Goal: Transaction & Acquisition: Purchase product/service

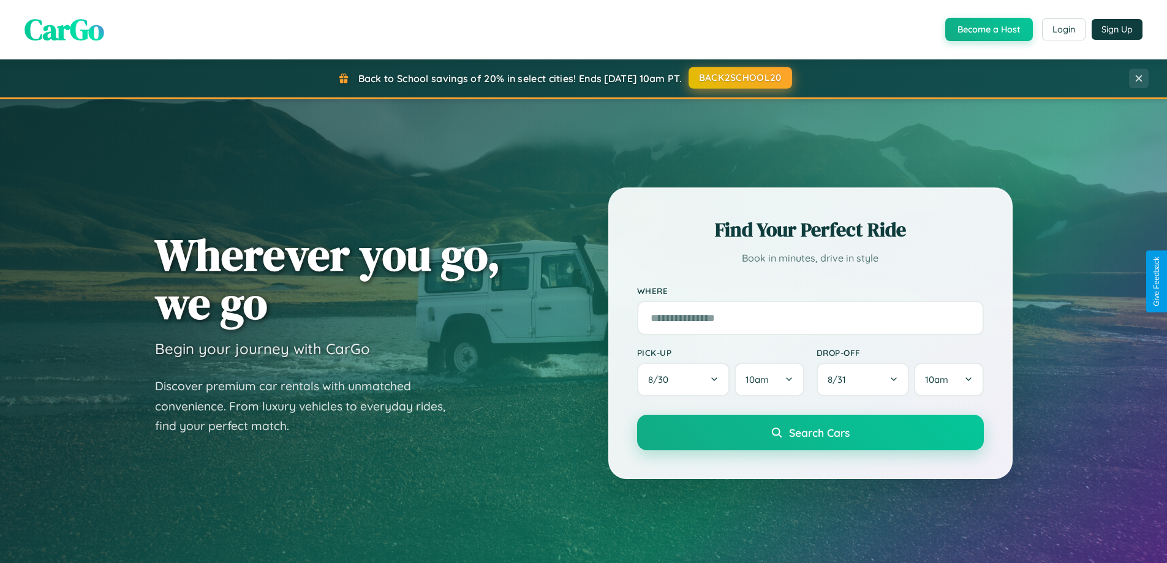
click at [739, 78] on button "BACK2SCHOOL20" at bounding box center [741, 78] width 104 height 22
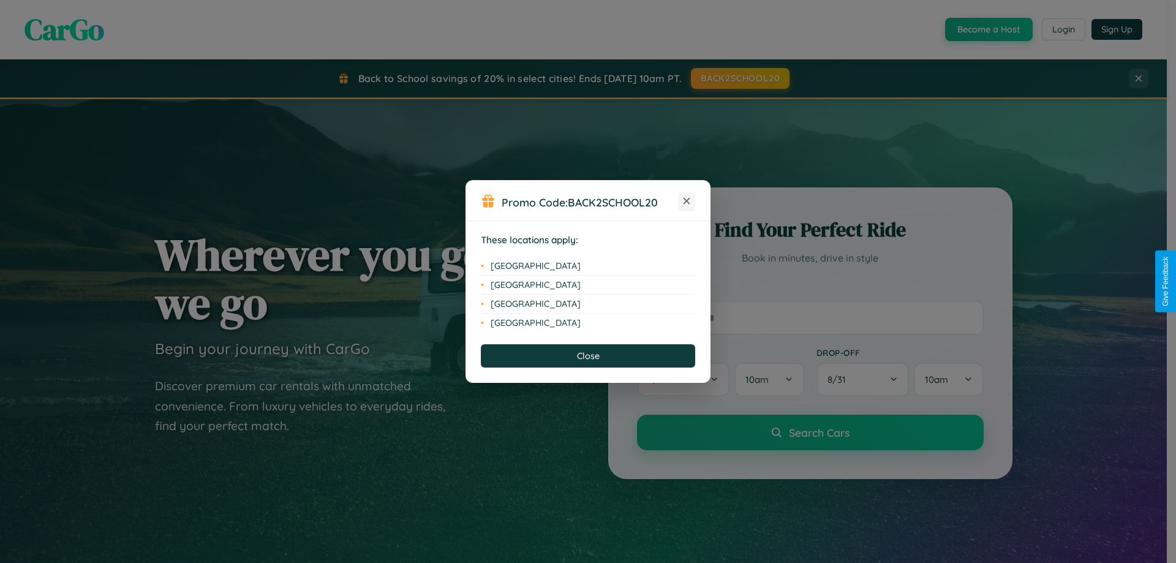
click at [687, 202] on icon at bounding box center [687, 201] width 7 height 7
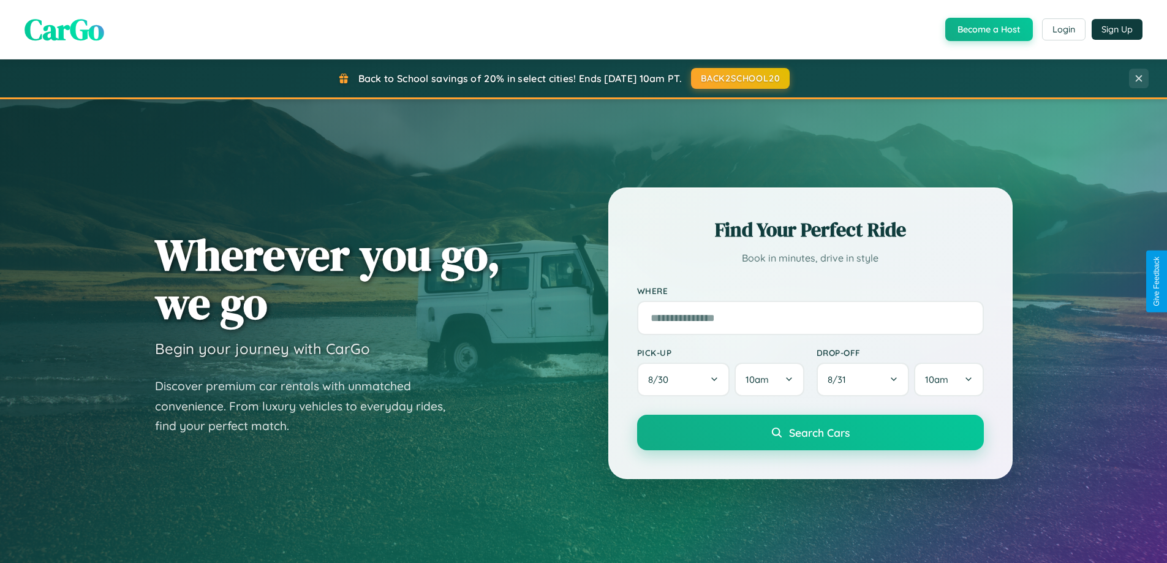
scroll to position [843, 0]
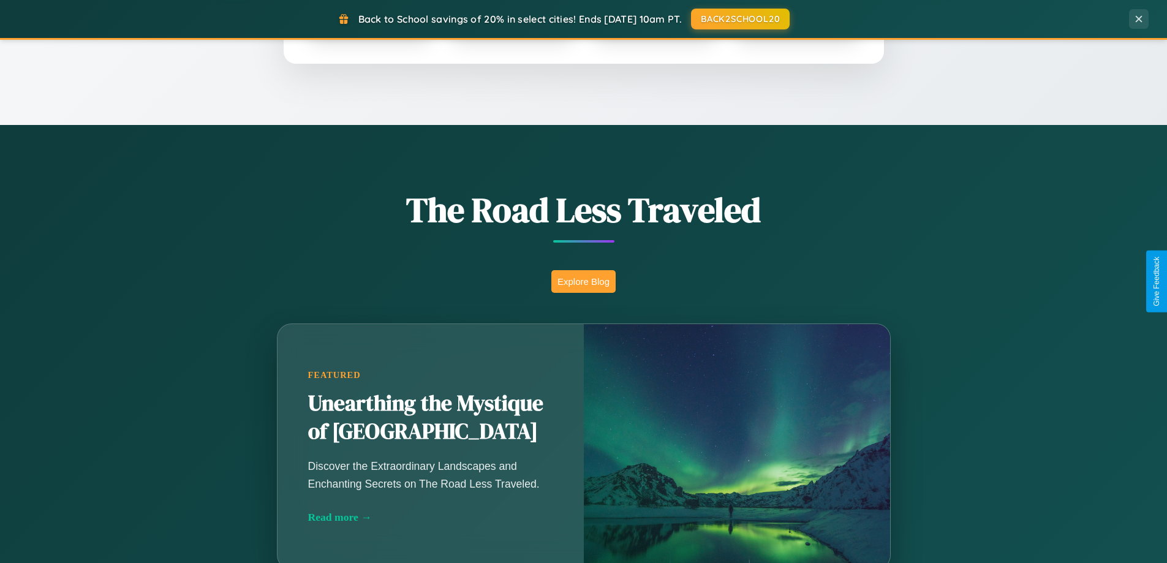
click at [583, 281] on button "Explore Blog" at bounding box center [583, 281] width 64 height 23
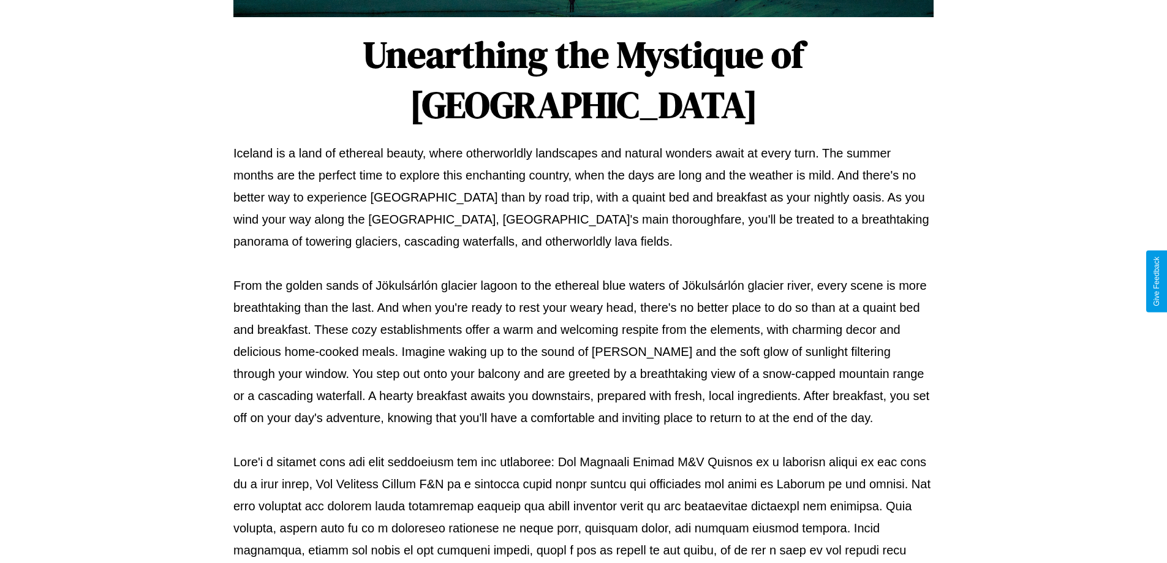
scroll to position [396, 0]
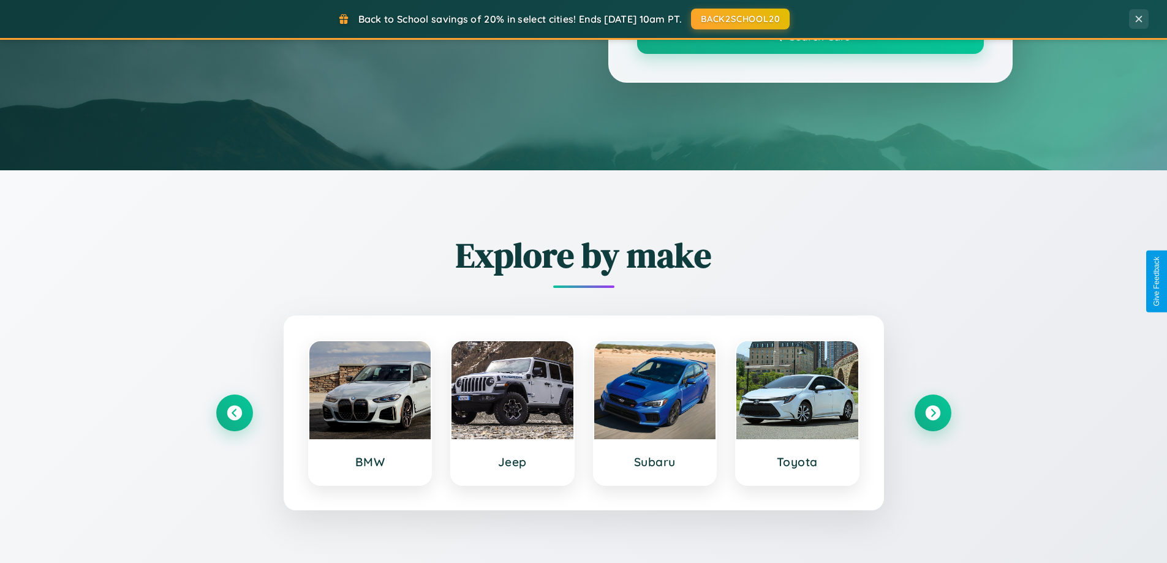
scroll to position [843, 0]
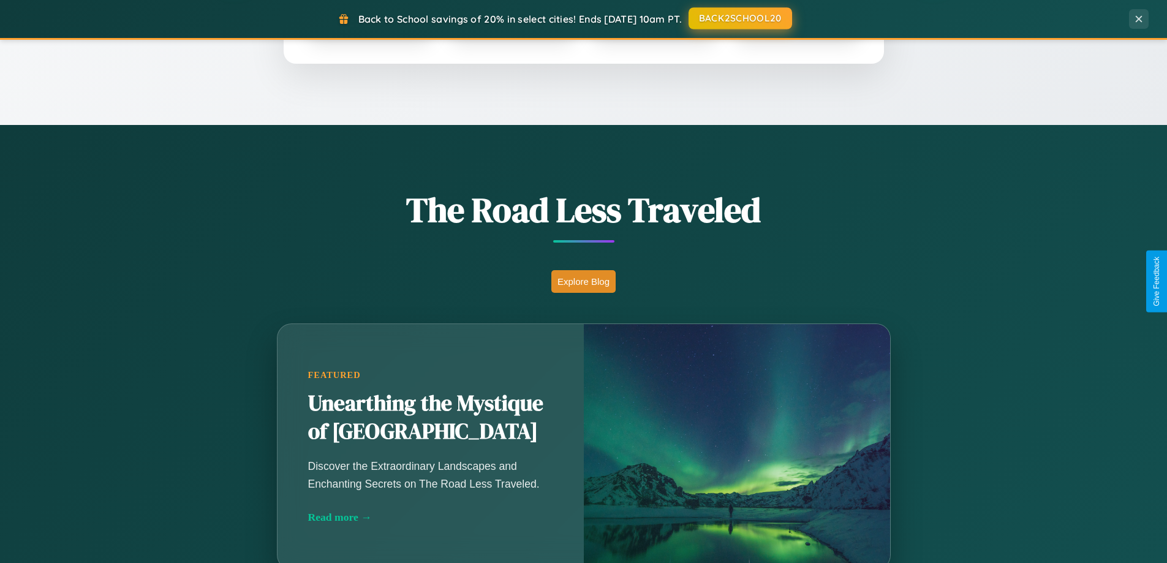
click at [739, 18] on button "BACK2SCHOOL20" at bounding box center [741, 18] width 104 height 22
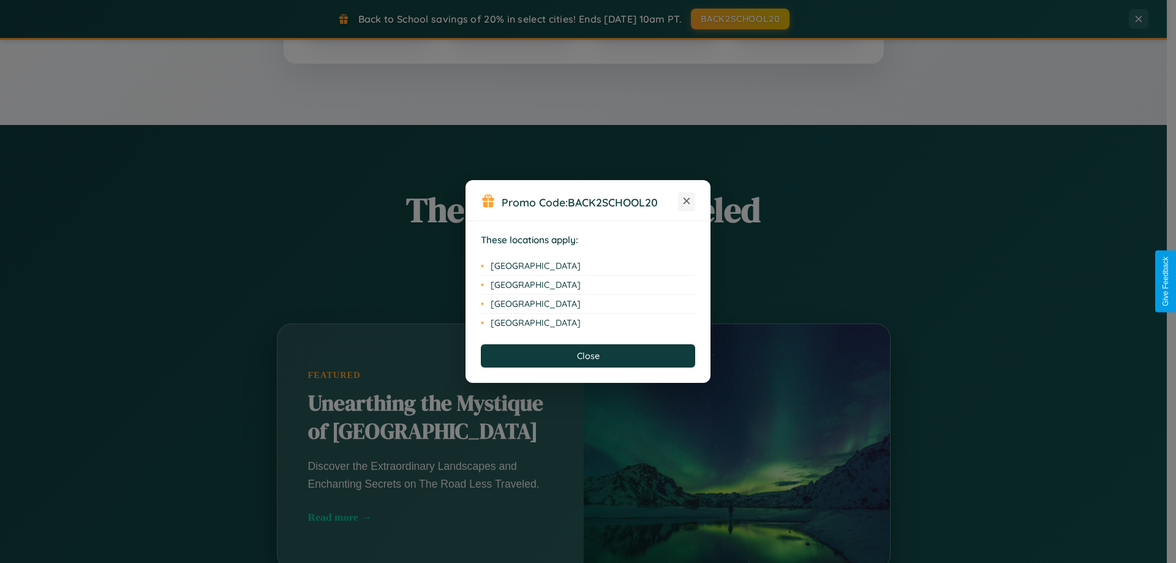
click at [687, 202] on icon at bounding box center [687, 201] width 7 height 7
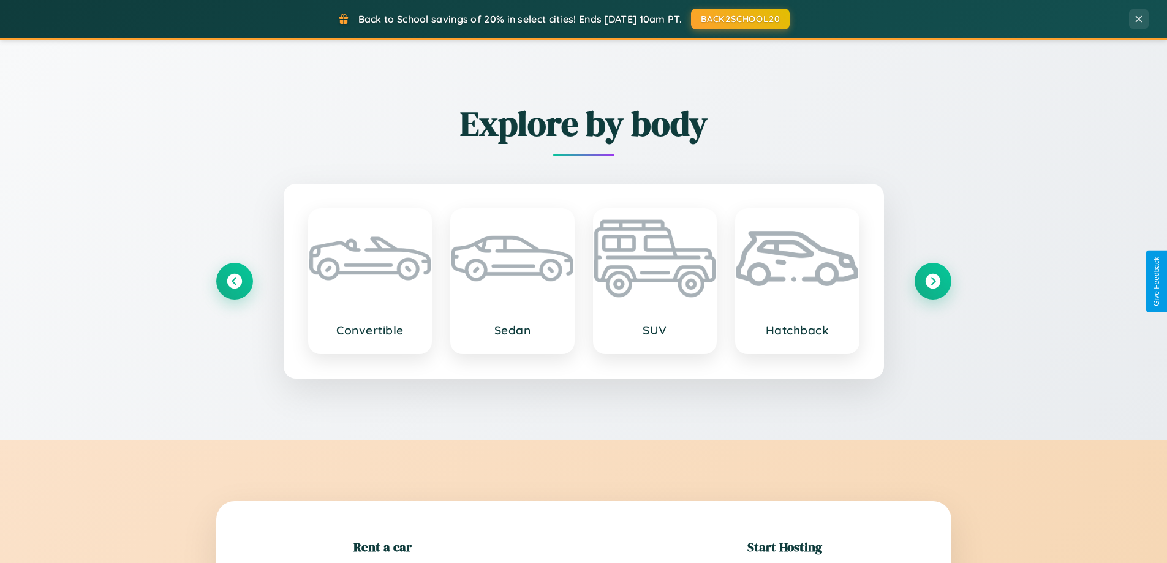
scroll to position [265, 0]
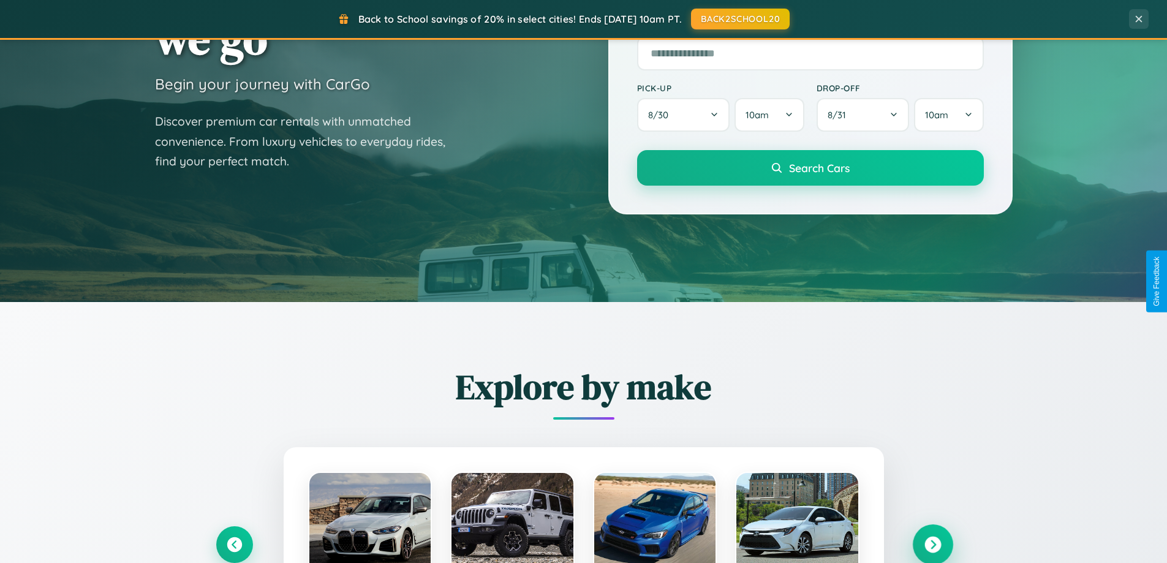
click at [932, 545] on icon at bounding box center [932, 545] width 17 height 17
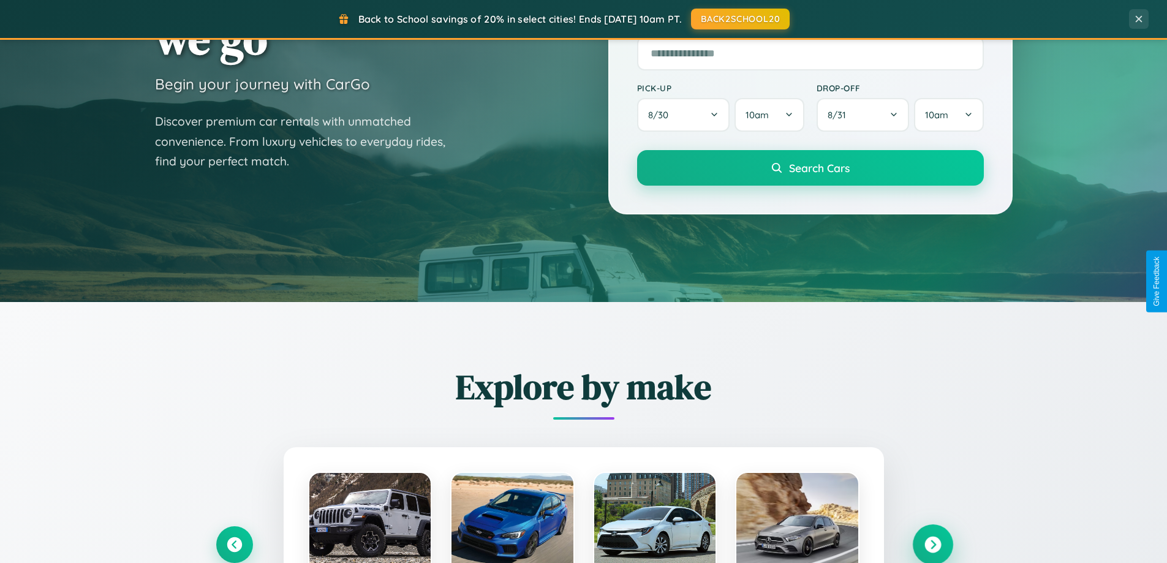
click at [932, 543] on icon at bounding box center [932, 545] width 17 height 17
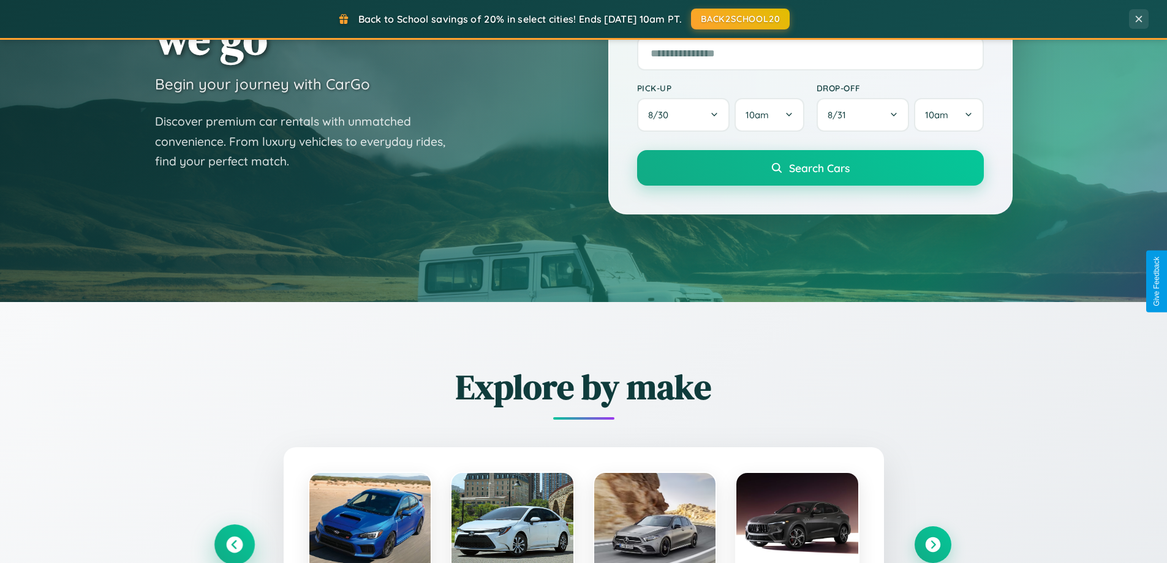
click at [234, 544] on icon at bounding box center [234, 545] width 17 height 17
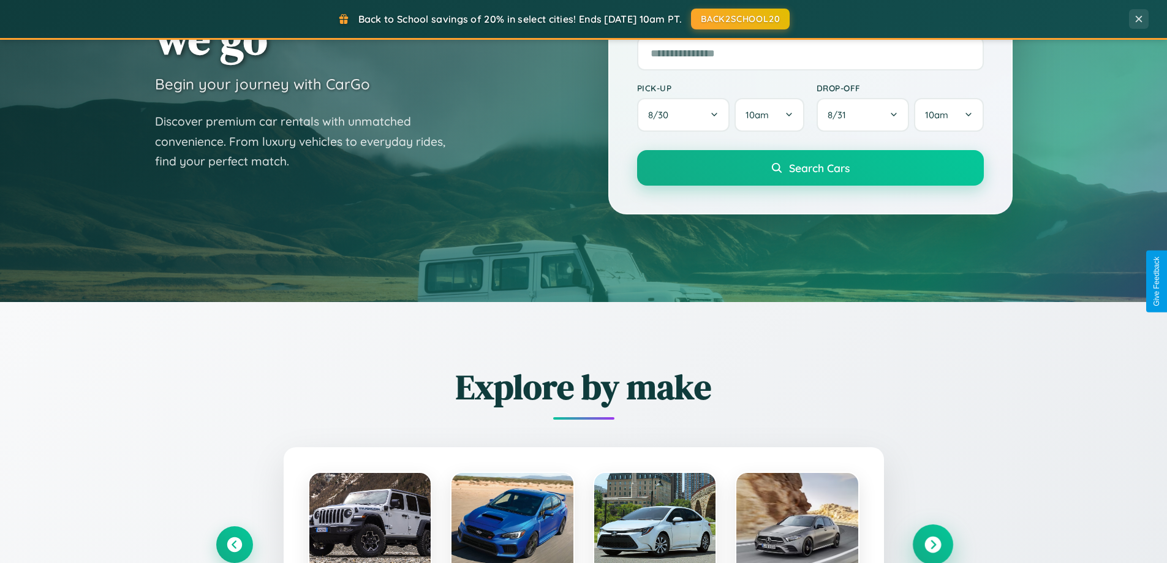
click at [932, 544] on icon at bounding box center [932, 545] width 17 height 17
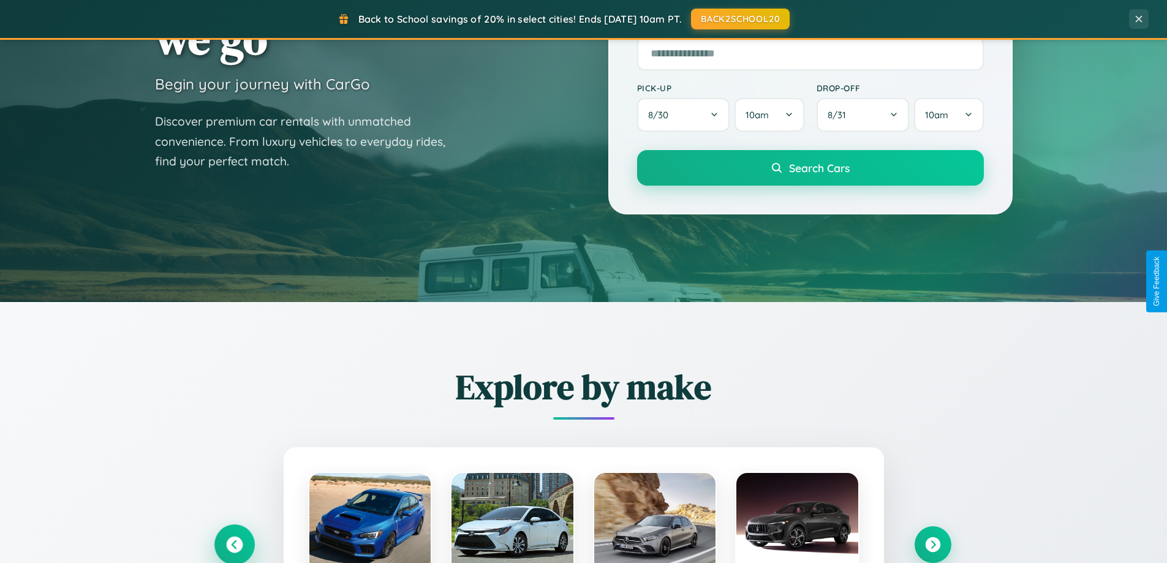
click at [234, 544] on icon at bounding box center [234, 545] width 17 height 17
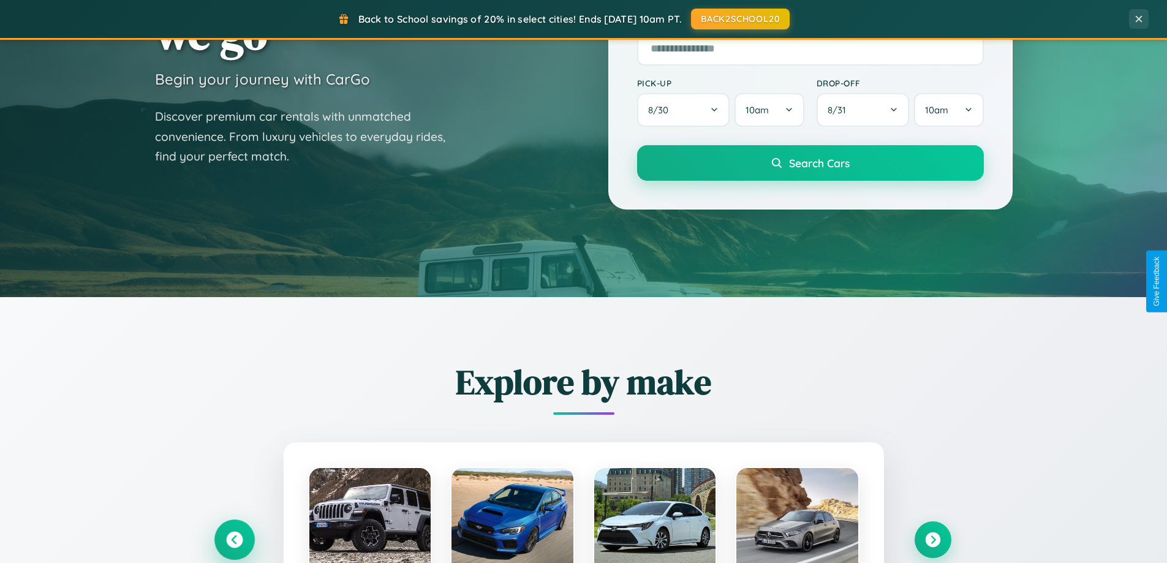
scroll to position [528, 0]
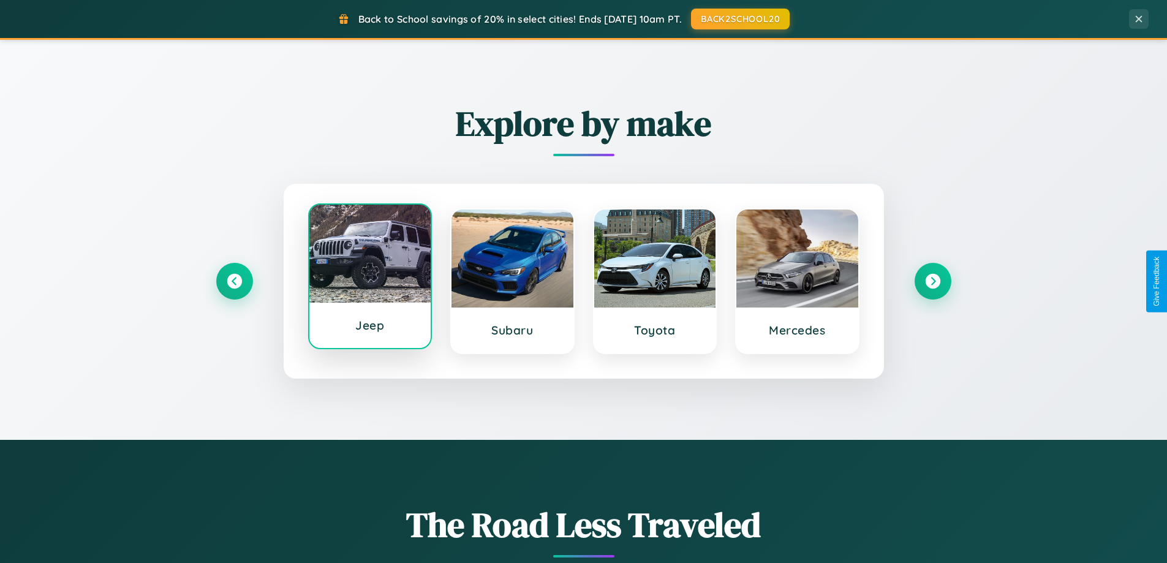
click at [369, 277] on div at bounding box center [370, 254] width 122 height 98
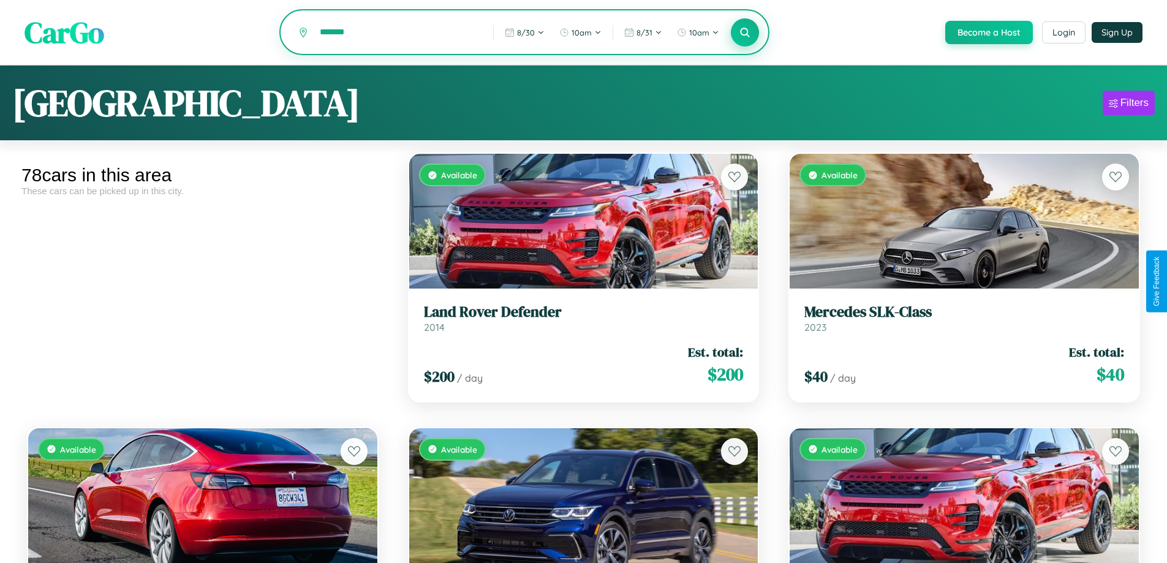
type input "*******"
click at [744, 32] on icon at bounding box center [745, 32] width 12 height 12
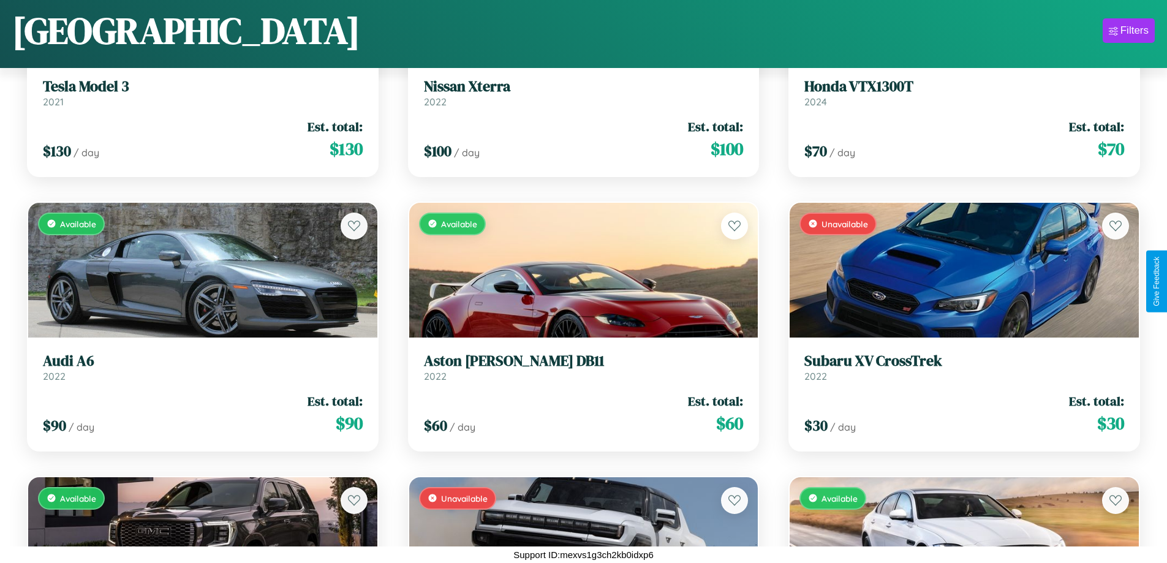
scroll to position [4287, 0]
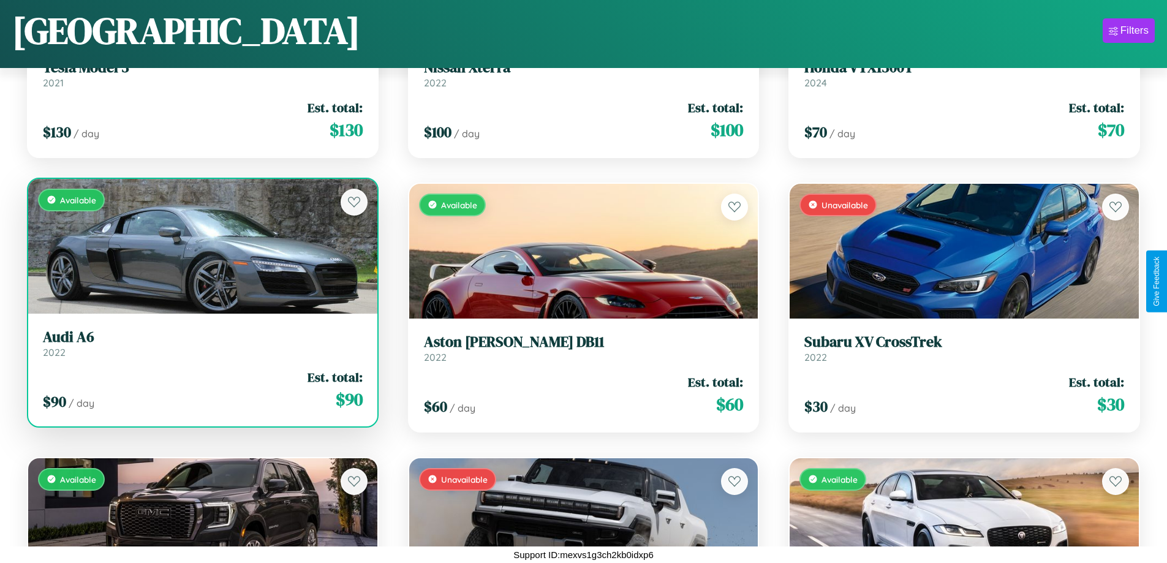
click at [201, 246] on div "Available" at bounding box center [202, 246] width 349 height 135
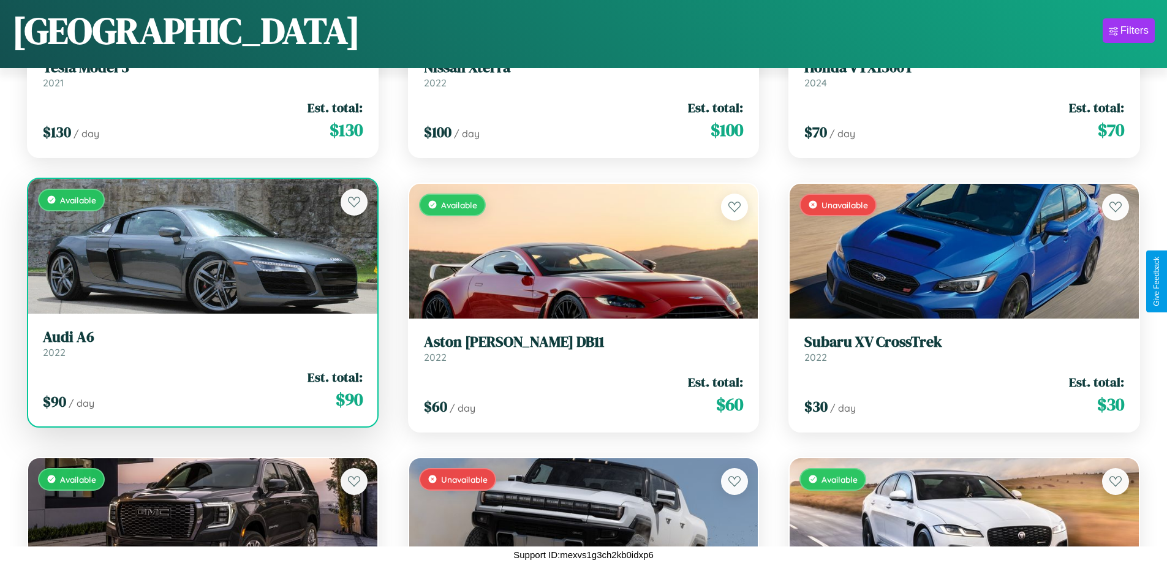
click at [201, 246] on div "Available" at bounding box center [202, 246] width 349 height 135
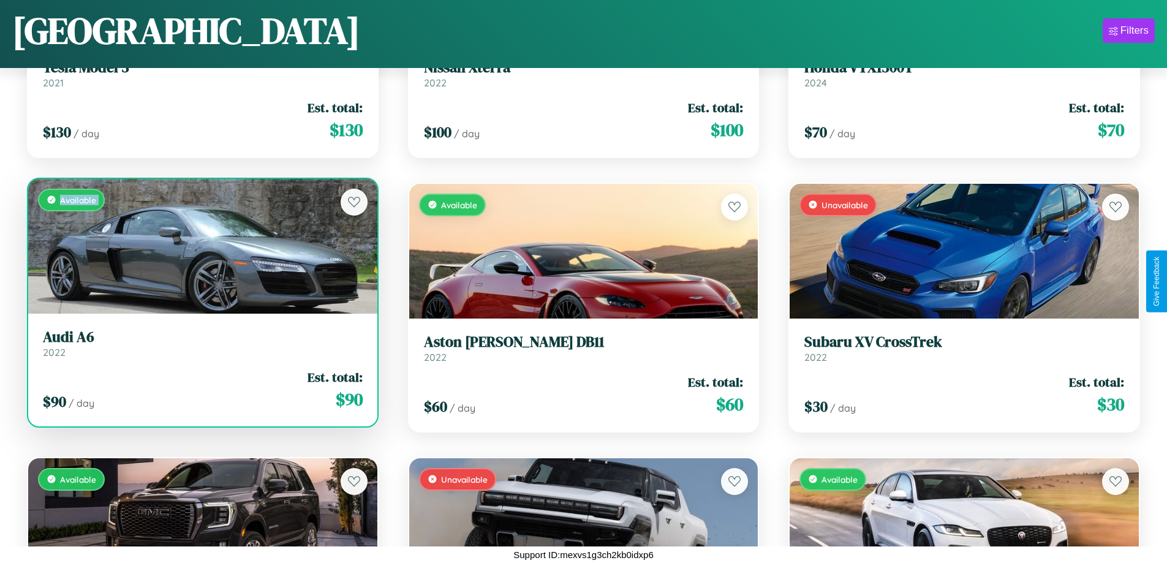
click at [201, 246] on div "Available" at bounding box center [202, 246] width 349 height 135
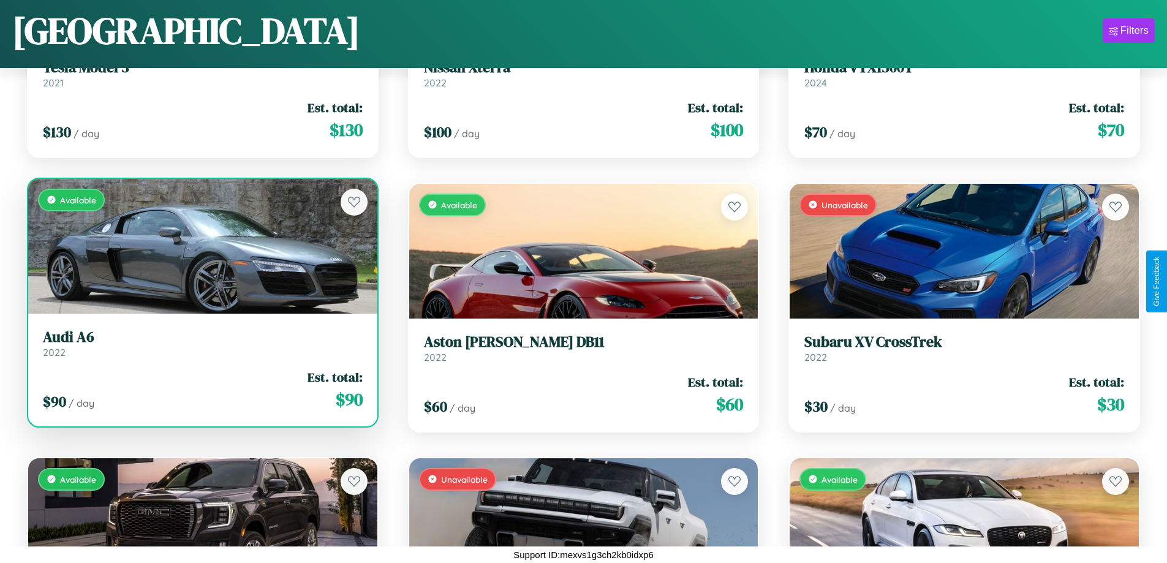
click at [201, 246] on div "Available" at bounding box center [202, 246] width 349 height 135
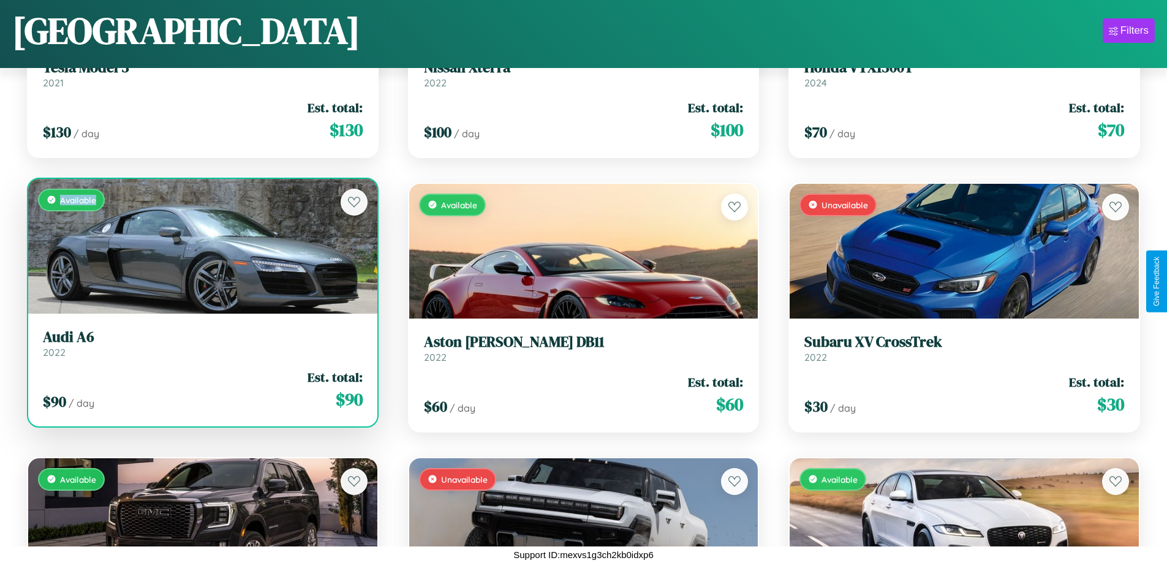
click at [201, 246] on div "Available" at bounding box center [202, 246] width 349 height 135
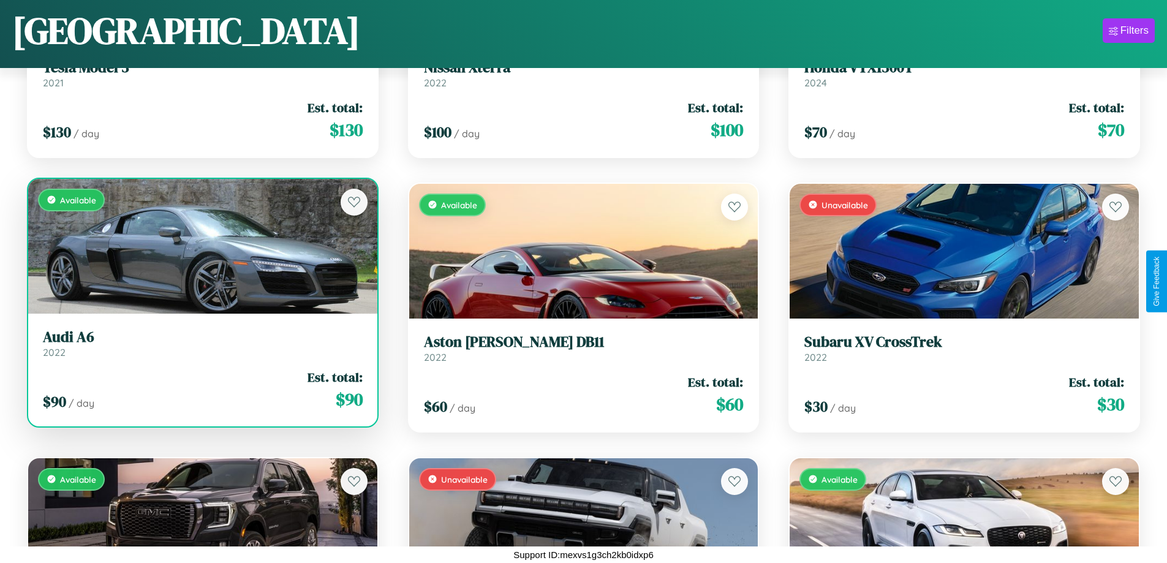
click at [201, 343] on h3 "Audi A6" at bounding box center [203, 337] width 320 height 18
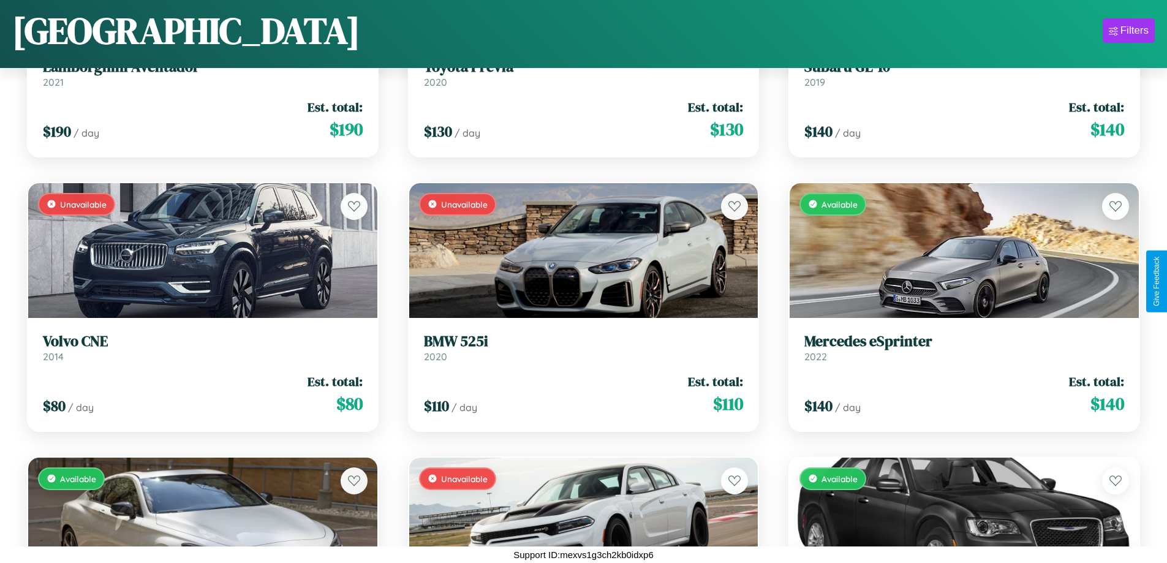
scroll to position [5658, 0]
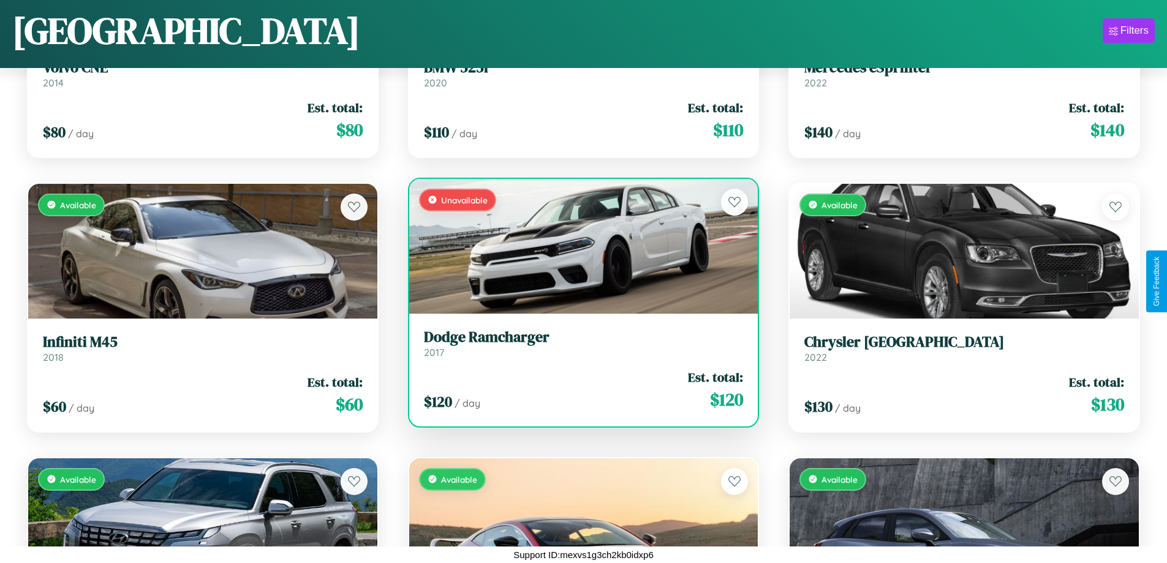
click at [578, 390] on div "$ 120 / day Est. total: $ 120" at bounding box center [584, 389] width 320 height 43
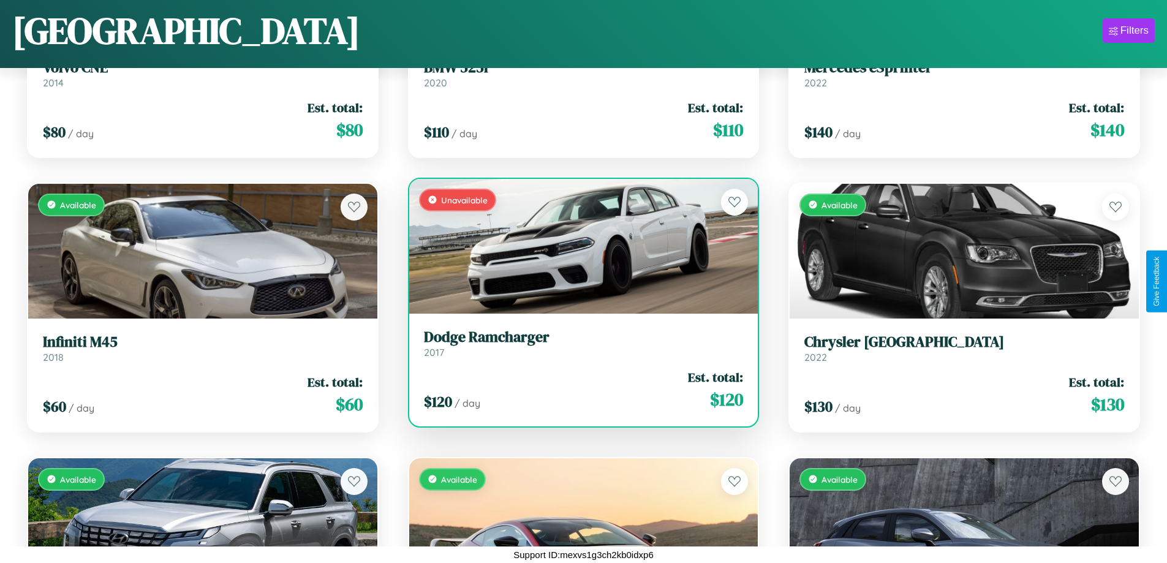
click at [578, 390] on div "$ 120 / day Est. total: $ 120" at bounding box center [584, 389] width 320 height 43
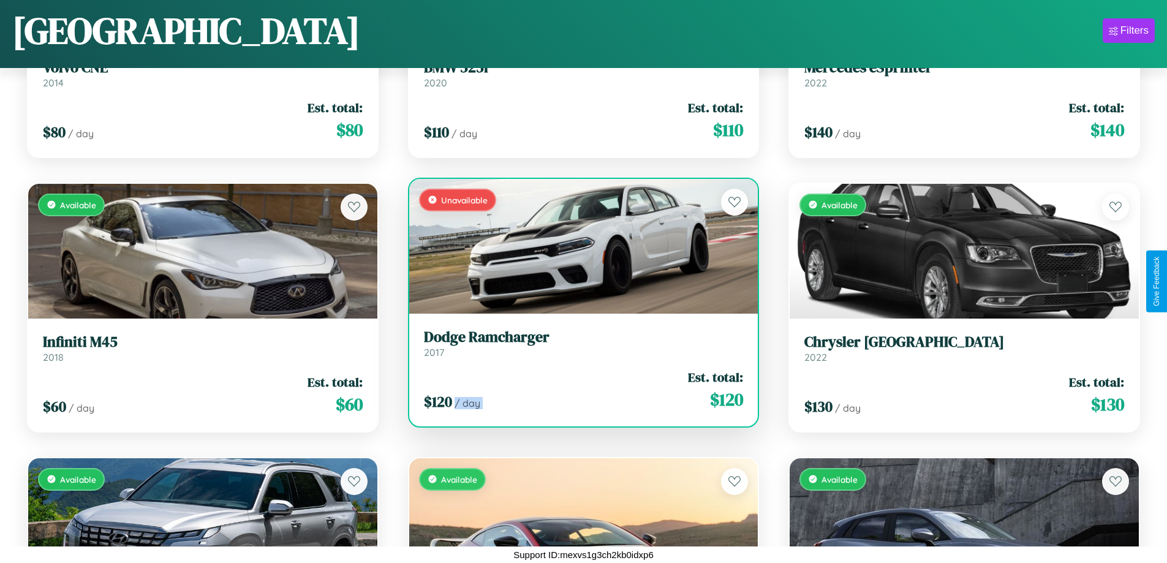
click at [578, 390] on div "$ 120 / day Est. total: $ 120" at bounding box center [584, 389] width 320 height 43
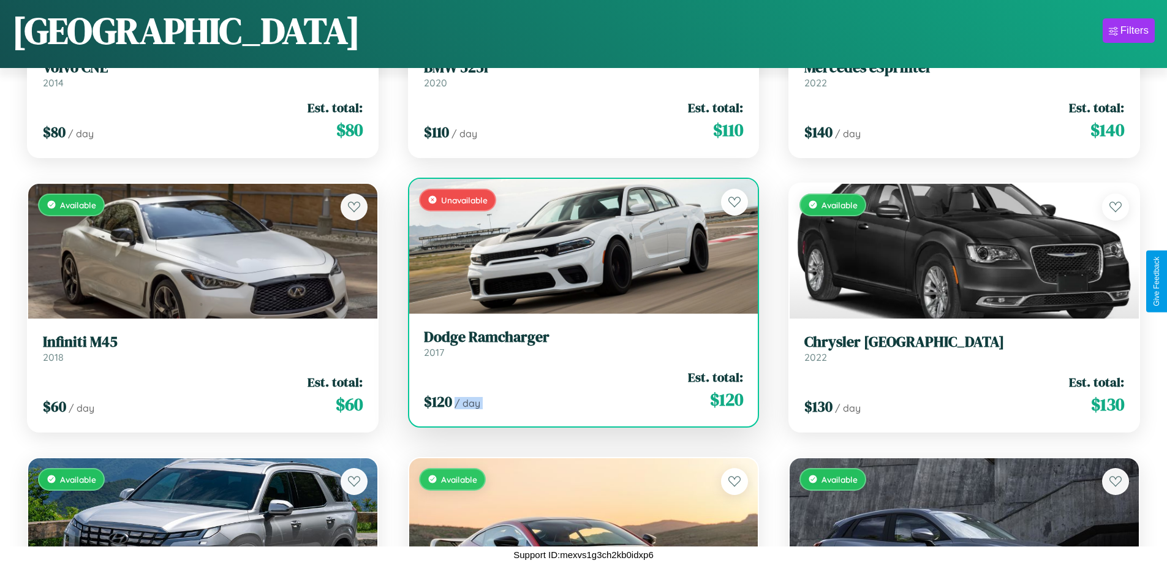
click at [578, 390] on div "$ 120 / day Est. total: $ 120" at bounding box center [584, 389] width 320 height 43
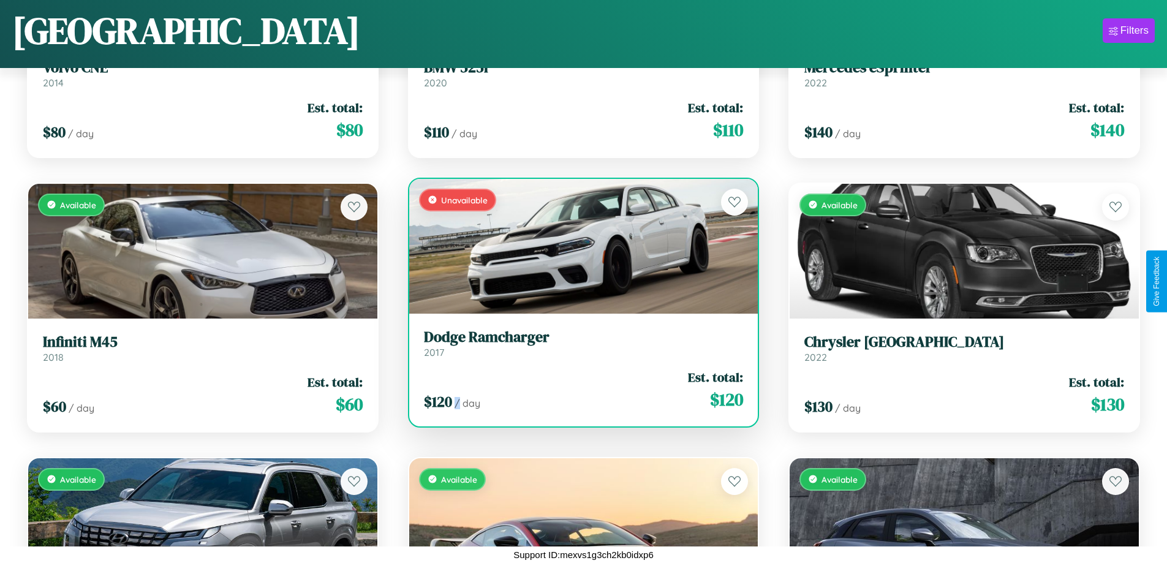
click at [578, 390] on div "$ 120 / day Est. total: $ 120" at bounding box center [584, 389] width 320 height 43
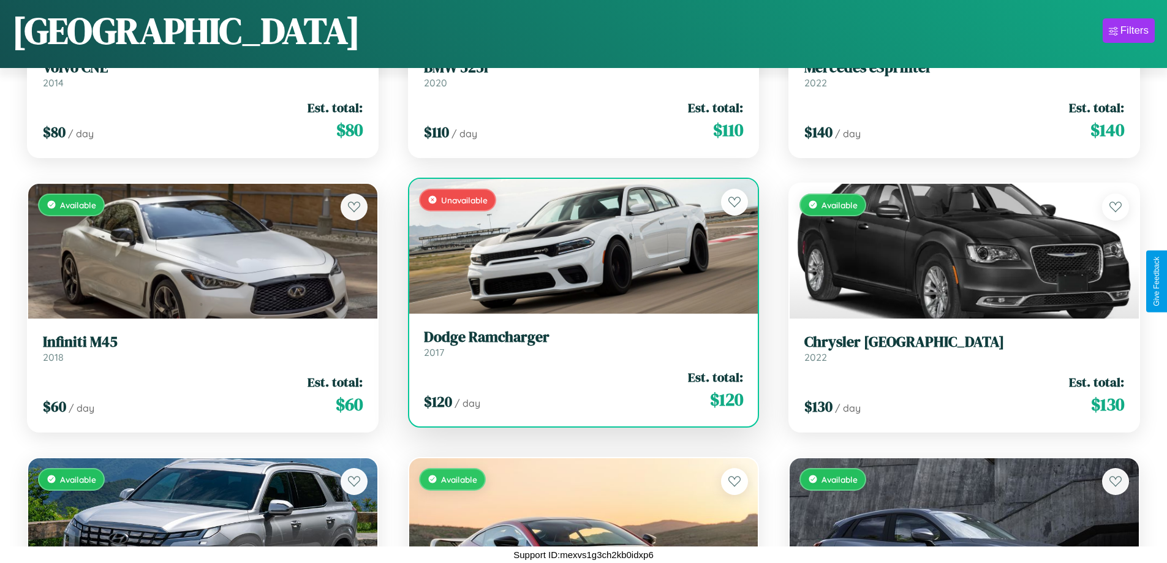
click at [578, 343] on h3 "Dodge Ramcharger" at bounding box center [584, 337] width 320 height 18
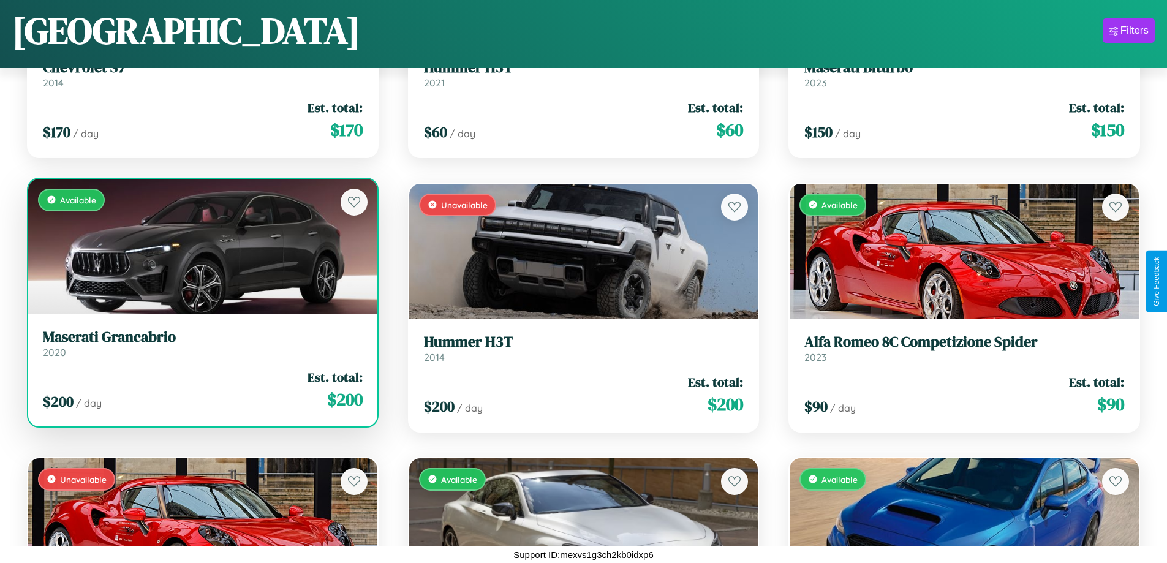
click at [201, 348] on link "Maserati Grancabrio 2020" at bounding box center [203, 343] width 320 height 30
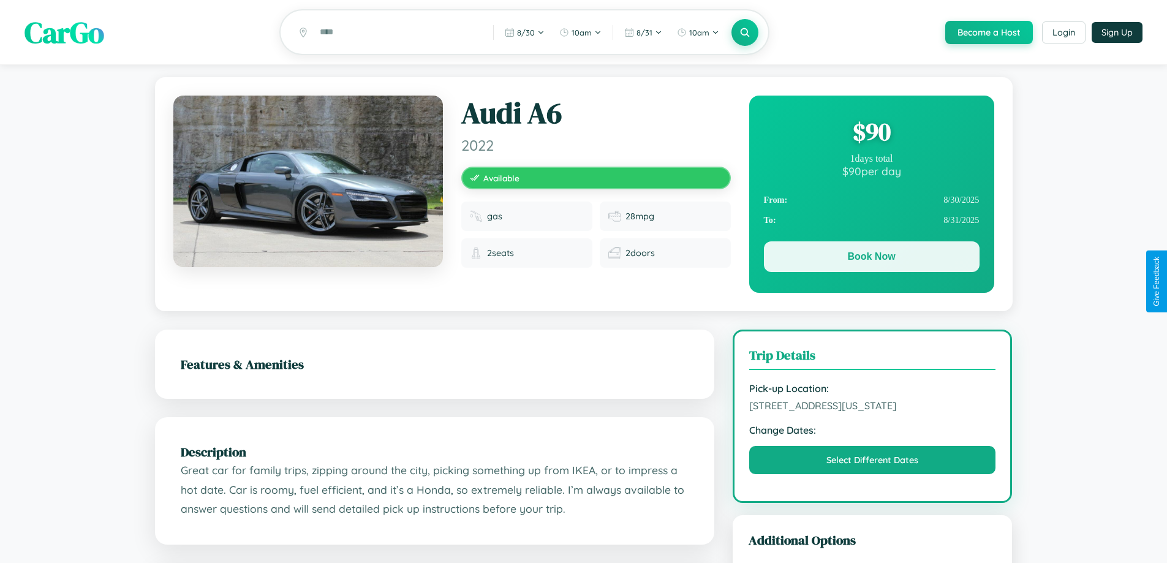
click at [871, 259] on button "Book Now" at bounding box center [872, 256] width 216 height 31
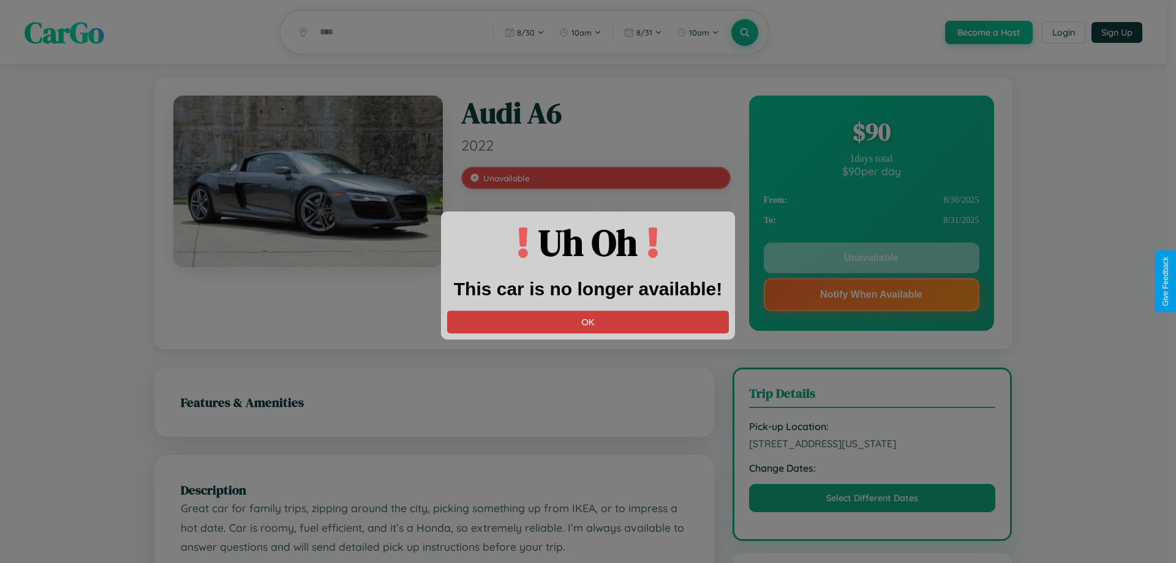
click at [588, 322] on button "OK" at bounding box center [588, 322] width 282 height 23
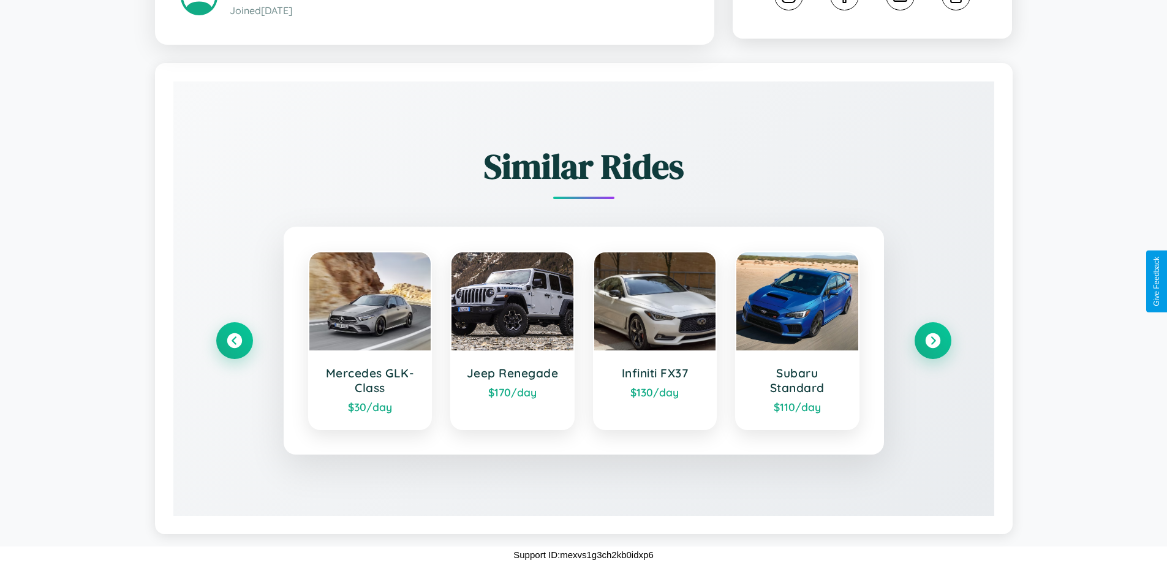
scroll to position [732, 0]
click at [932, 341] on icon at bounding box center [932, 341] width 17 height 17
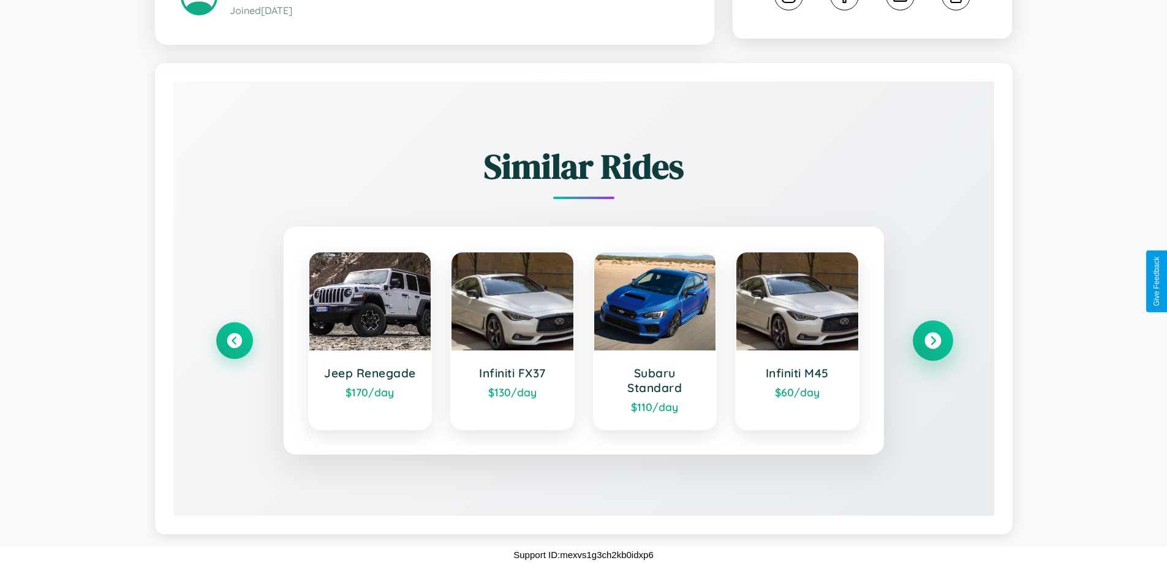
click at [932, 341] on icon at bounding box center [932, 341] width 17 height 17
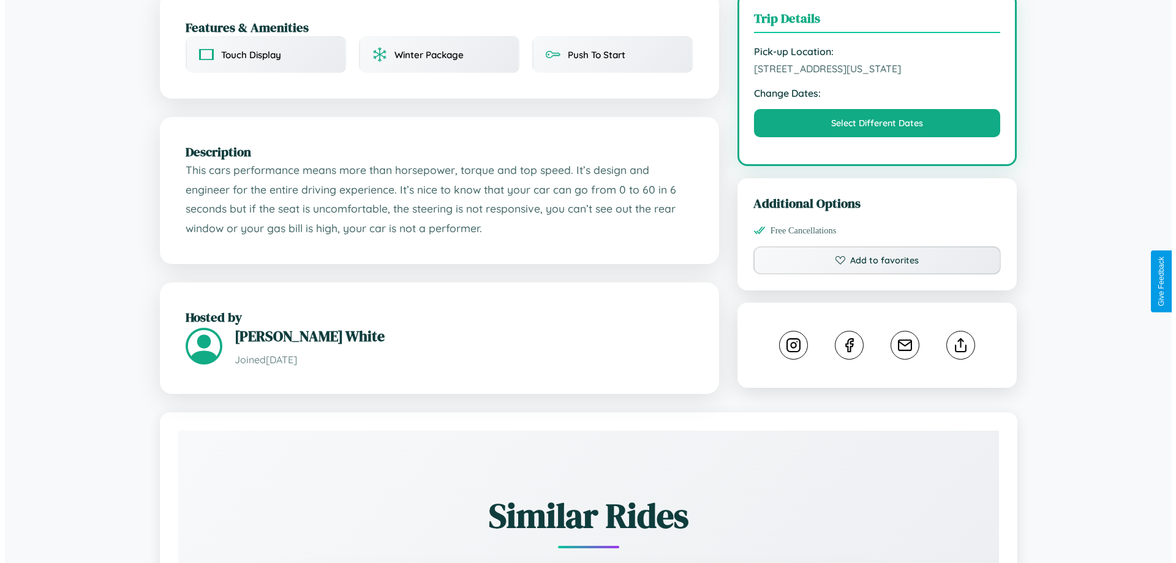
scroll to position [368, 0]
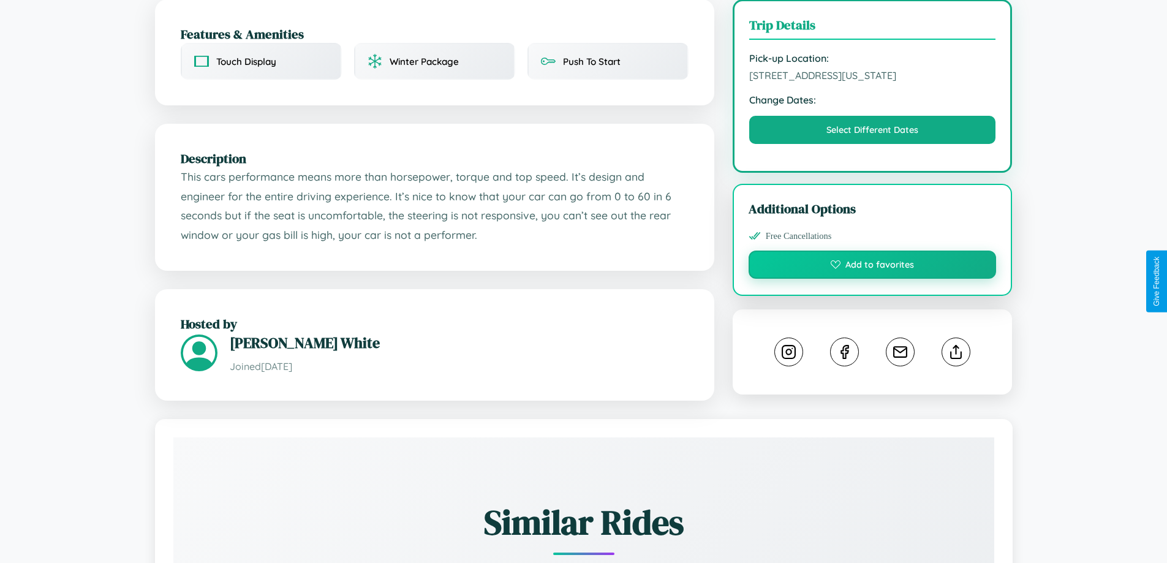
click at [872, 279] on button "Add to favorites" at bounding box center [873, 265] width 248 height 28
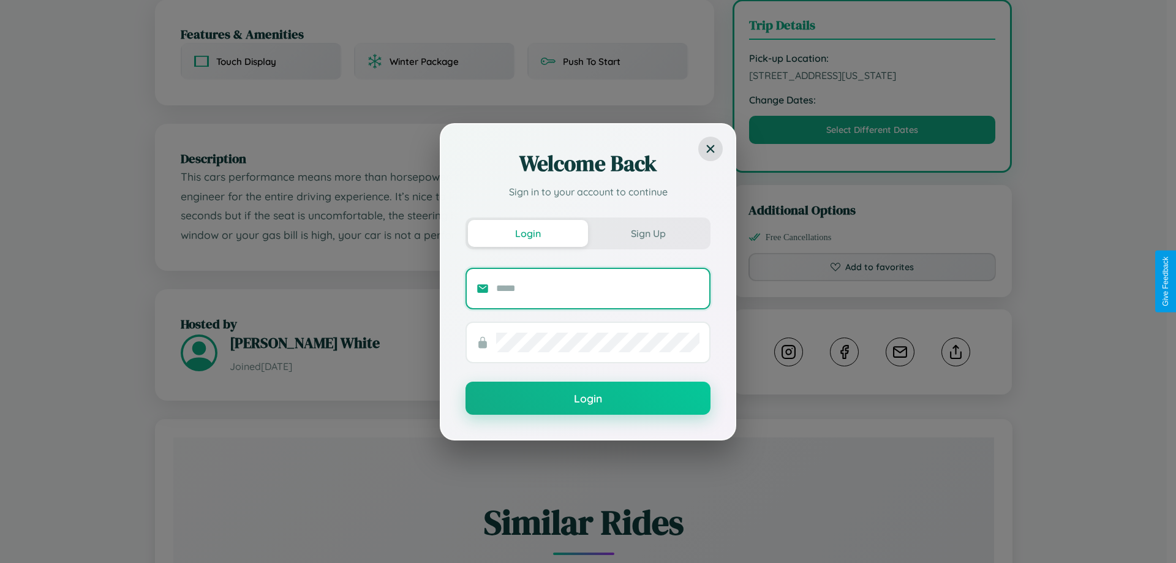
click at [598, 288] on input "text" at bounding box center [597, 289] width 203 height 20
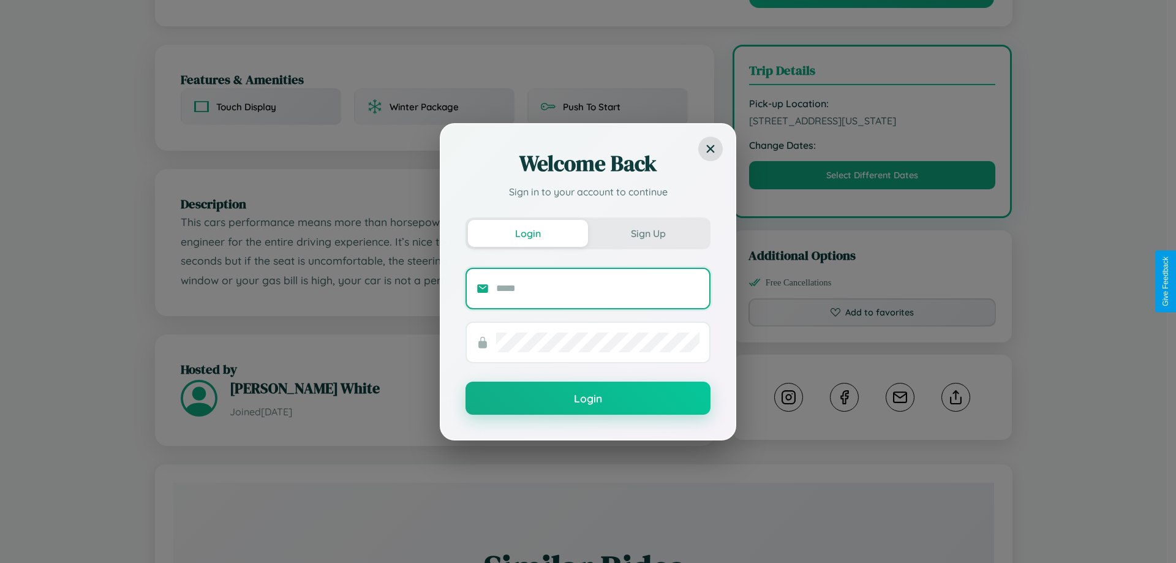
scroll to position [0, 0]
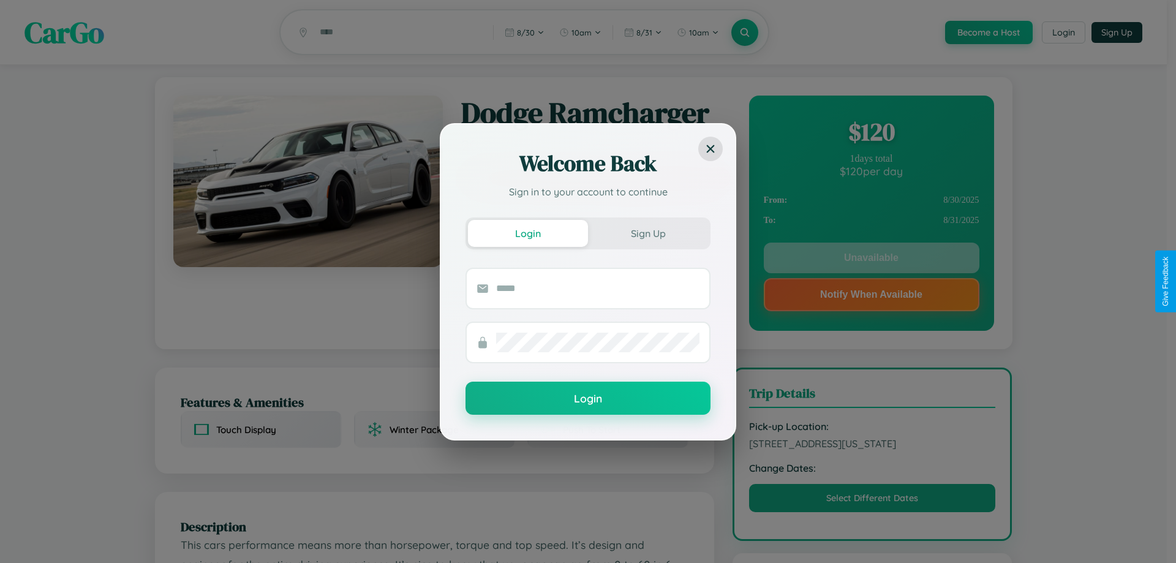
click at [871, 260] on div "Welcome Back Sign in to your account to continue Login Sign Up Login" at bounding box center [588, 281] width 1176 height 563
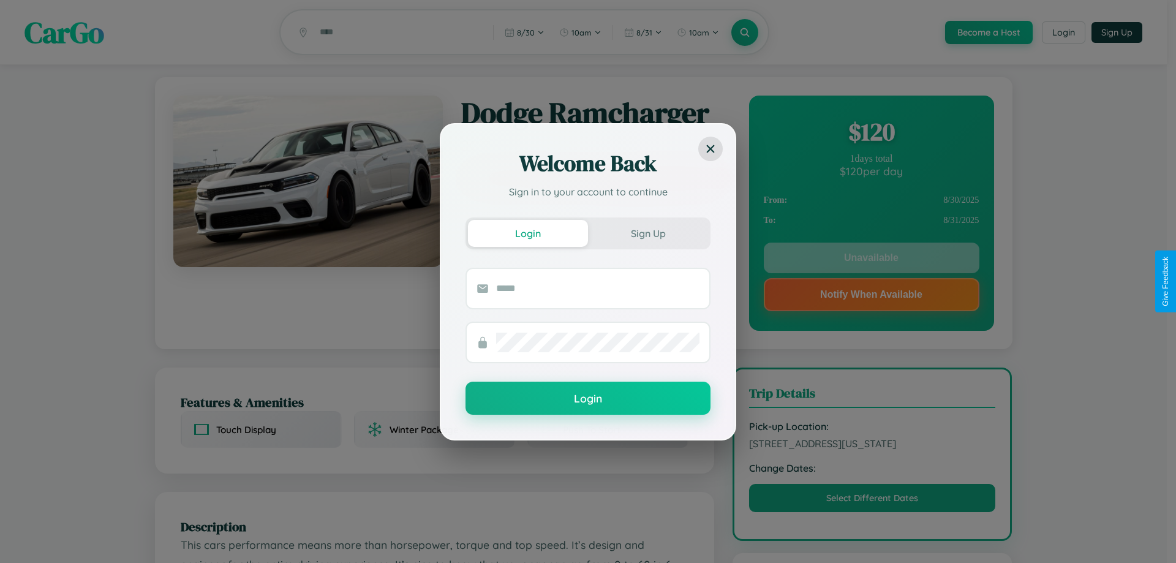
click at [871, 260] on div "Welcome Back Sign in to your account to continue Login Sign Up Login" at bounding box center [588, 281] width 1176 height 563
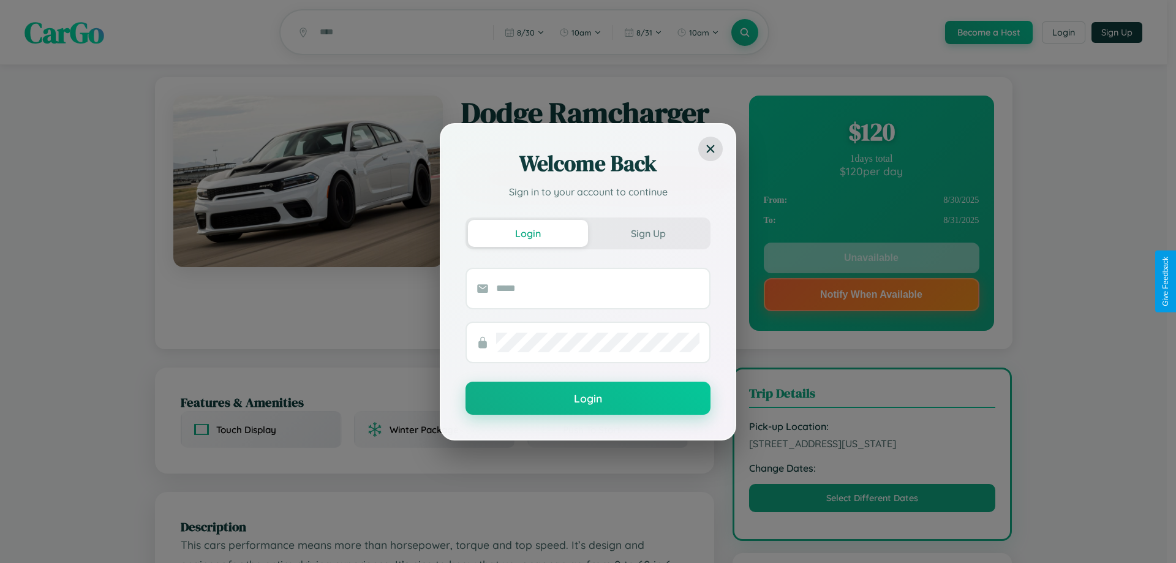
click at [871, 260] on div "Welcome Back Sign in to your account to continue Login Sign Up Login" at bounding box center [588, 281] width 1176 height 563
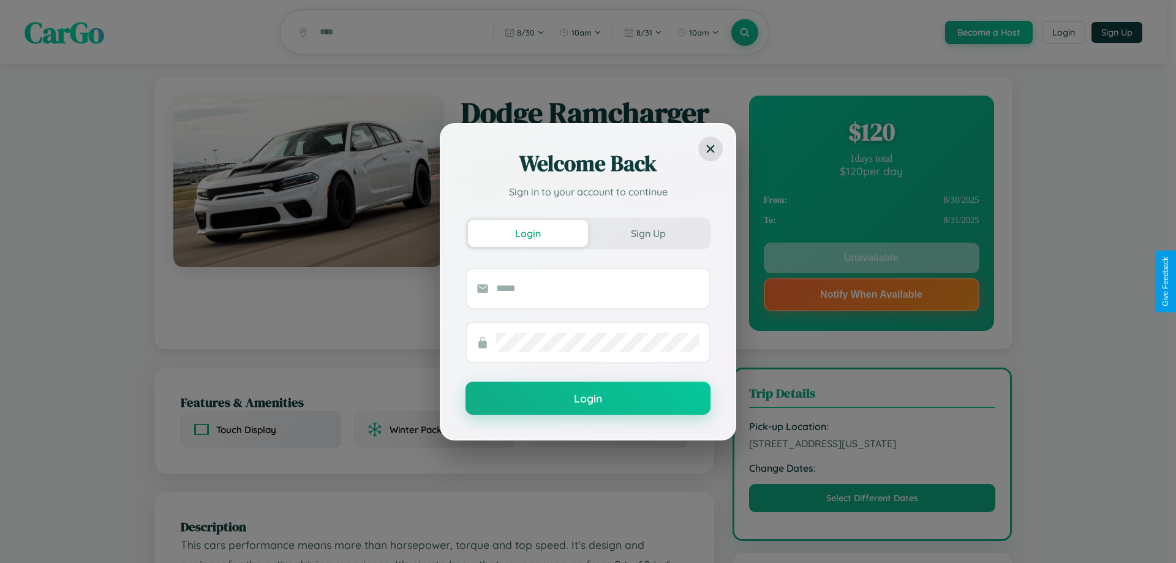
click at [871, 260] on div "Welcome Back Sign in to your account to continue Login Sign Up Login" at bounding box center [588, 281] width 1176 height 563
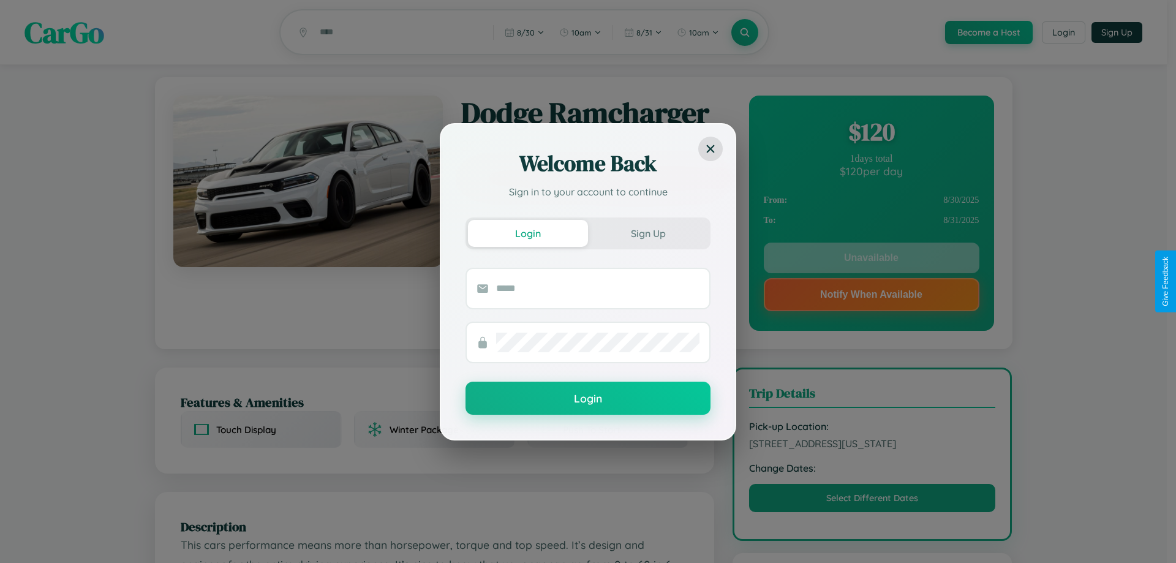
click at [871, 260] on div "Welcome Back Sign in to your account to continue Login Sign Up Login" at bounding box center [588, 281] width 1176 height 563
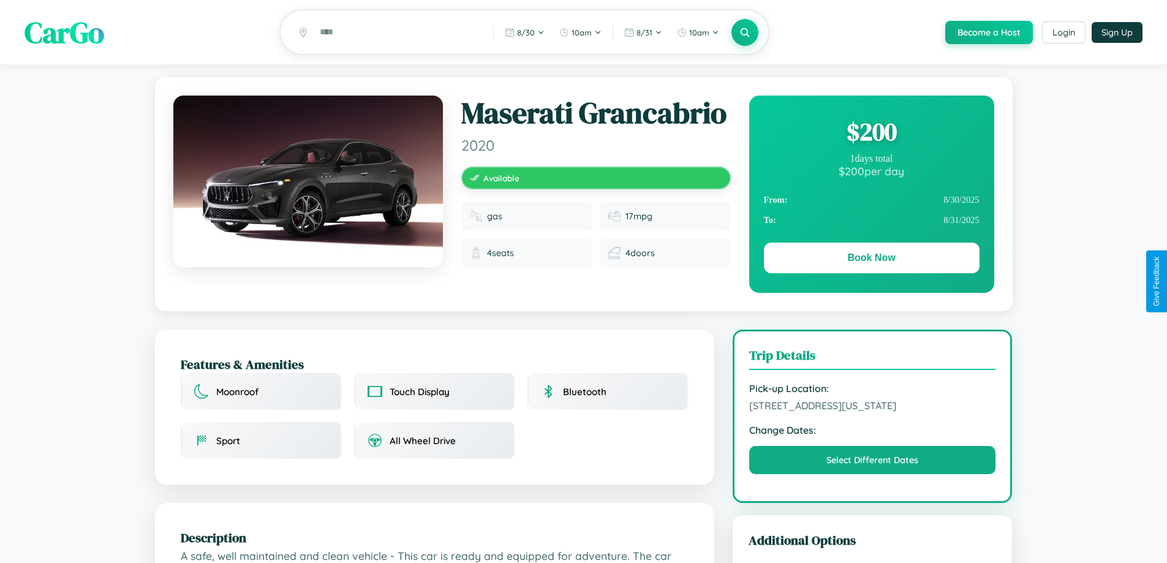
scroll to position [402, 0]
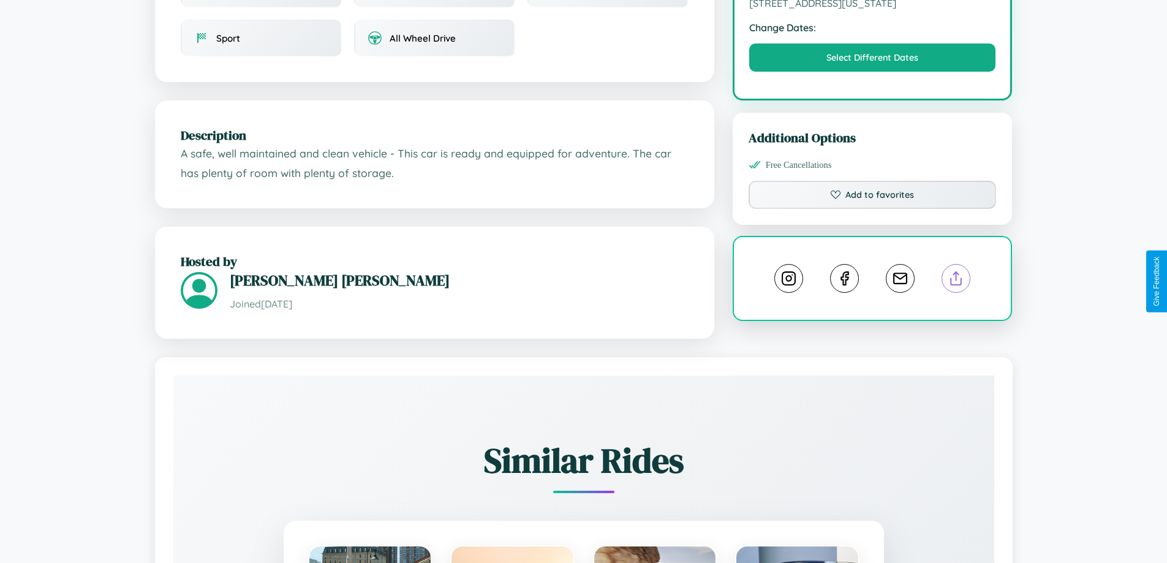
click at [956, 280] on line at bounding box center [956, 276] width 0 height 9
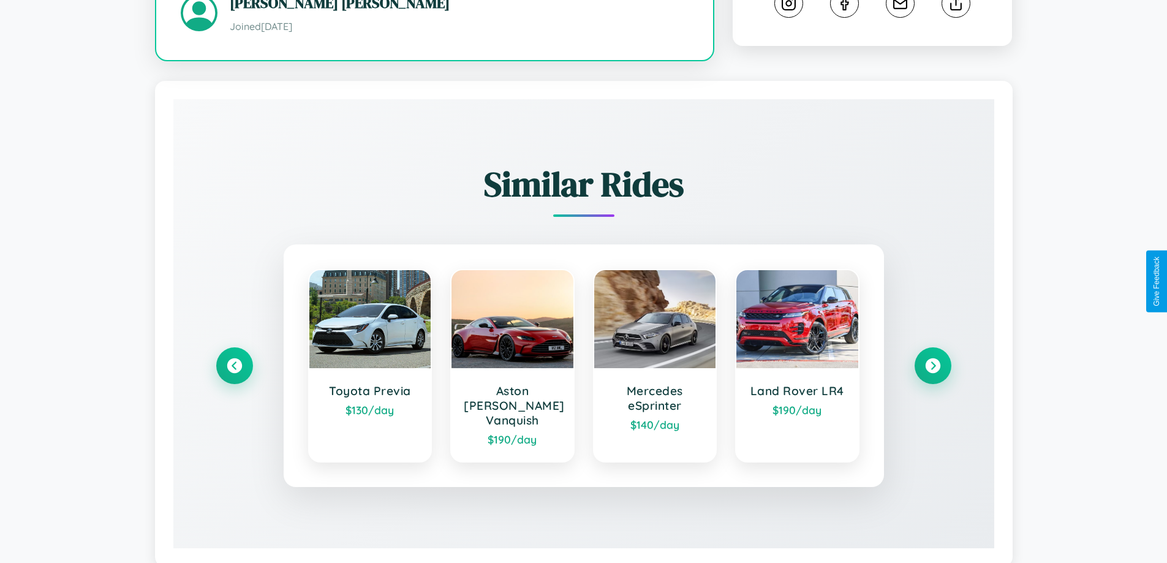
scroll to position [698, 0]
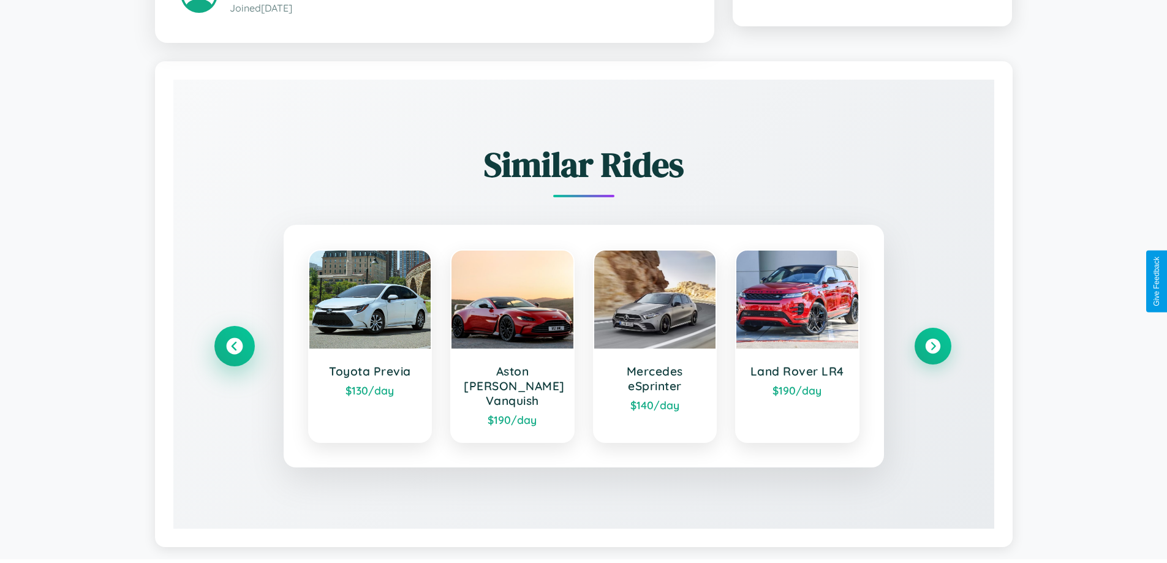
click at [234, 341] on icon at bounding box center [234, 346] width 17 height 17
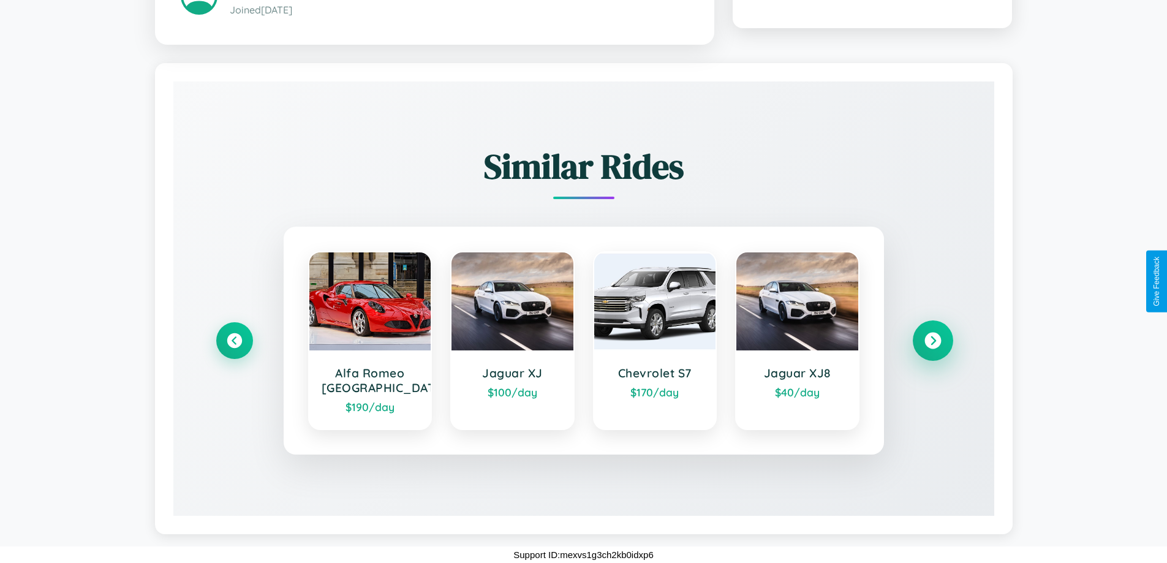
click at [932, 341] on icon at bounding box center [932, 341] width 17 height 17
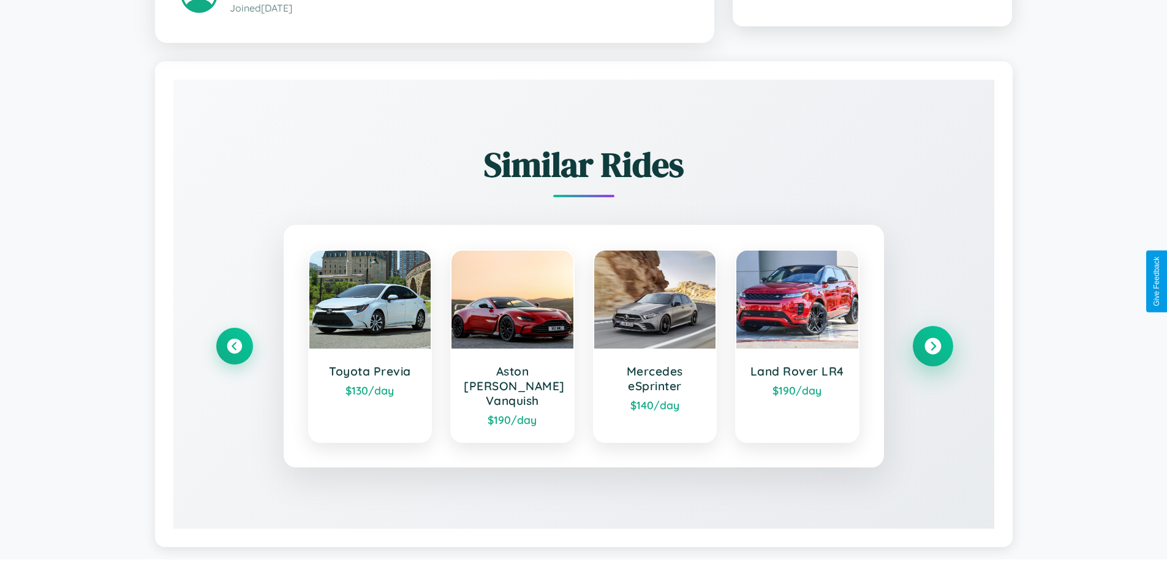
click at [932, 341] on icon at bounding box center [932, 346] width 17 height 17
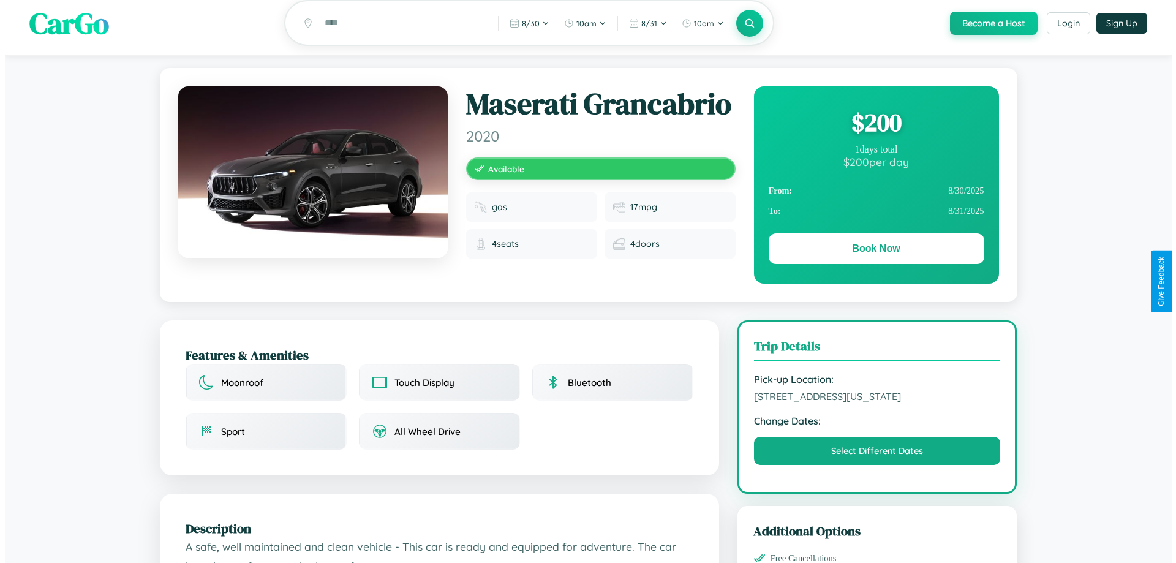
scroll to position [0, 0]
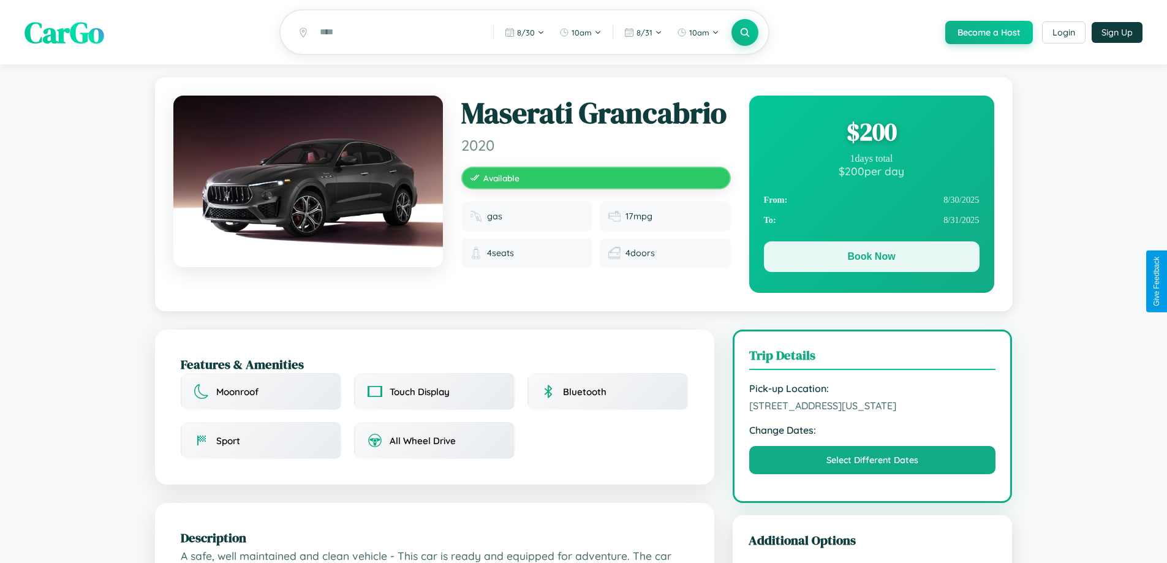
click at [871, 259] on button "Book Now" at bounding box center [872, 256] width 216 height 31
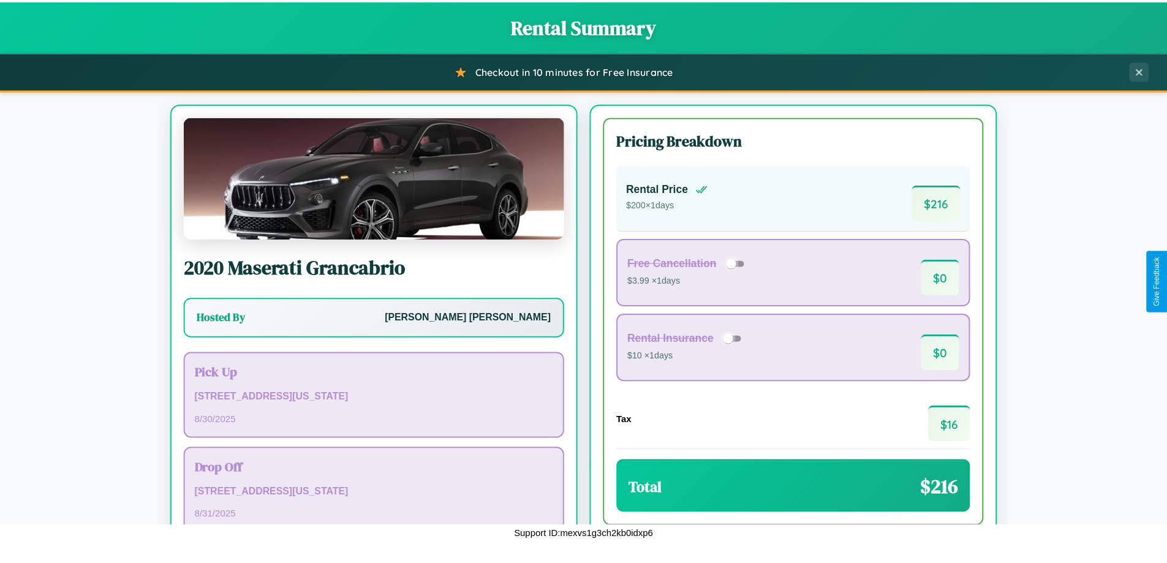
scroll to position [84, 0]
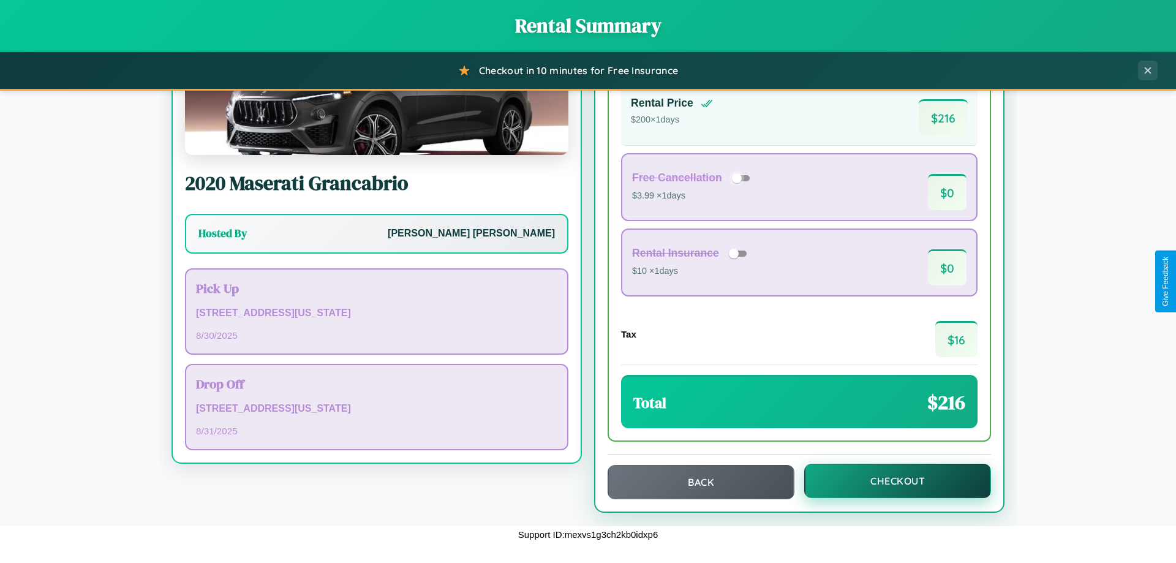
click at [889, 481] on button "Checkout" at bounding box center [897, 481] width 187 height 34
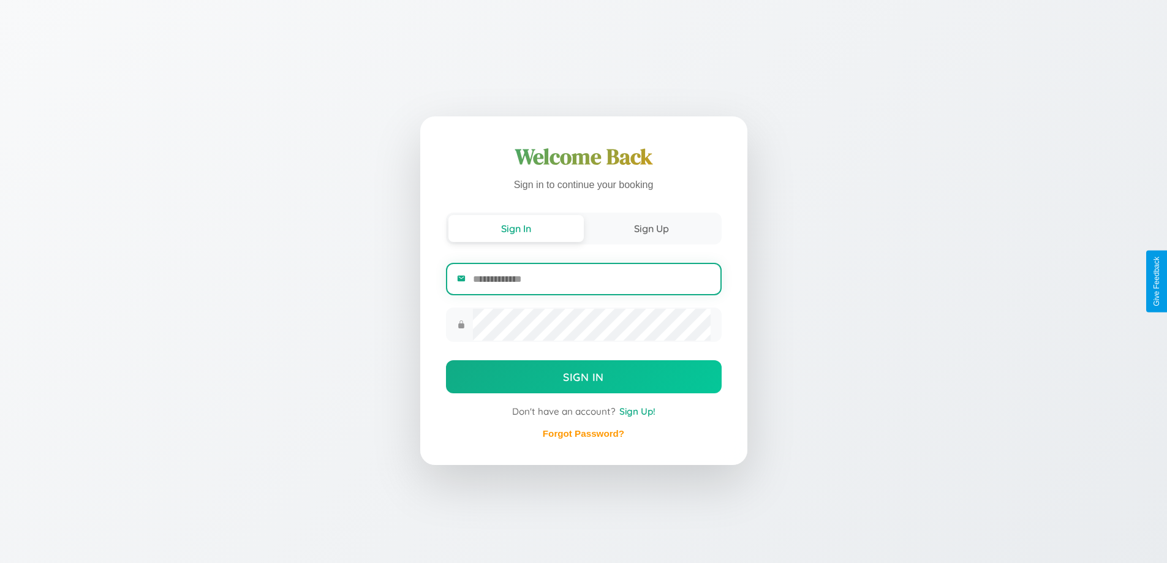
click at [591, 279] on input "email" at bounding box center [591, 279] width 237 height 30
